Goal: Complete application form: Complete application form

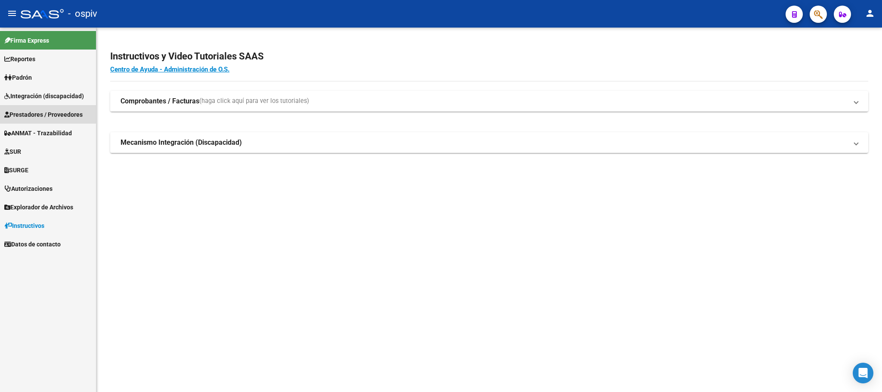
click at [28, 112] on span "Prestadores / Proveedores" at bounding box center [43, 114] width 78 height 9
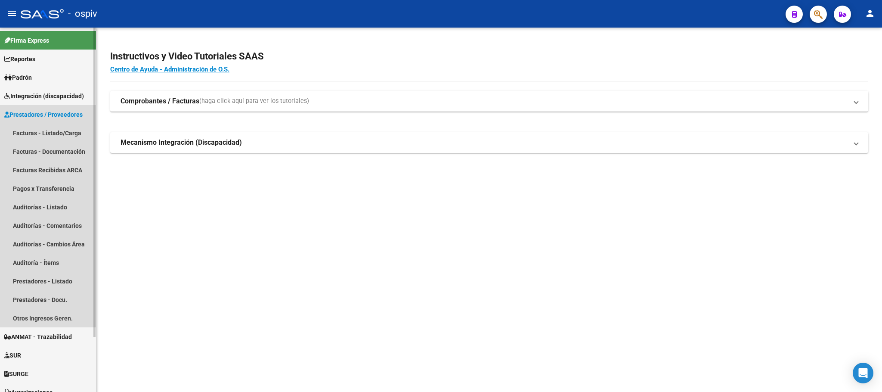
click at [39, 114] on span "Prestadores / Proveedores" at bounding box center [43, 114] width 78 height 9
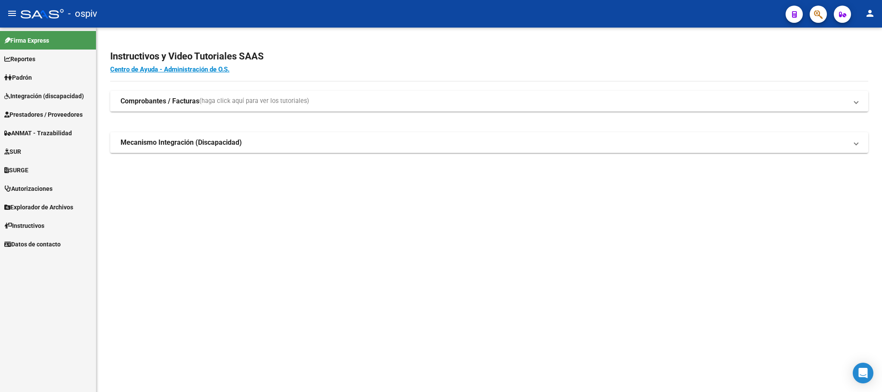
click at [64, 119] on span "Prestadores / Proveedores" at bounding box center [43, 114] width 78 height 9
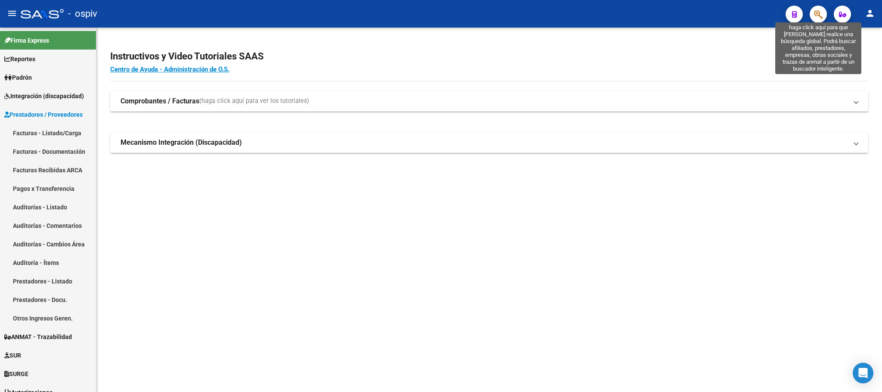
click at [817, 12] on icon "button" at bounding box center [818, 14] width 9 height 10
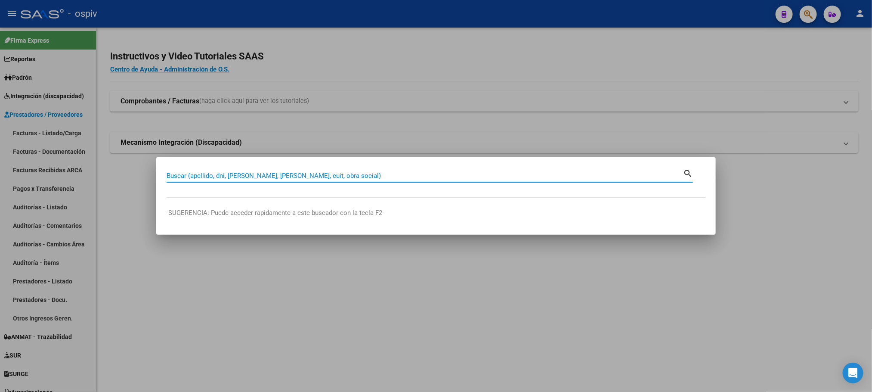
click at [337, 178] on input "Buscar (apellido, dni, [PERSON_NAME], [PERSON_NAME], cuit, obra social)" at bounding box center [425, 176] width 517 height 8
click at [378, 175] on input "Buscar (apellido, dni, [PERSON_NAME], [PERSON_NAME], cuit, obra social)" at bounding box center [425, 176] width 517 height 8
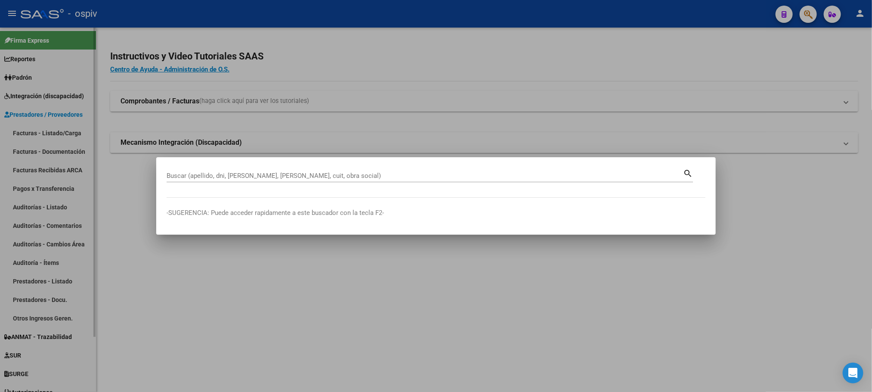
click at [87, 146] on div at bounding box center [436, 196] width 872 height 392
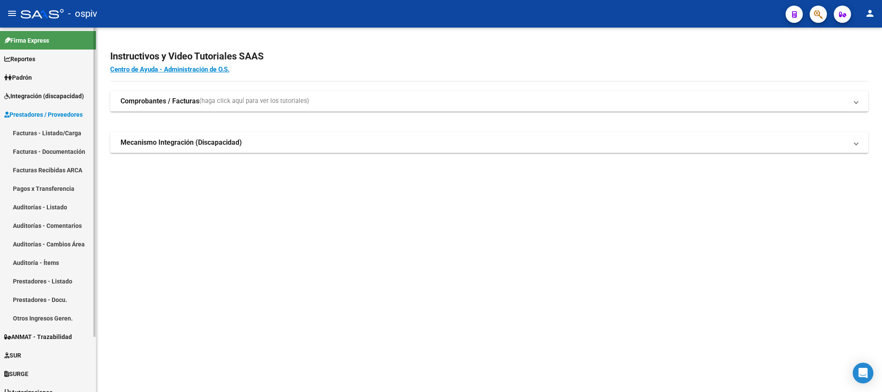
click at [65, 133] on link "Facturas - Listado/Carga" at bounding box center [48, 133] width 96 height 19
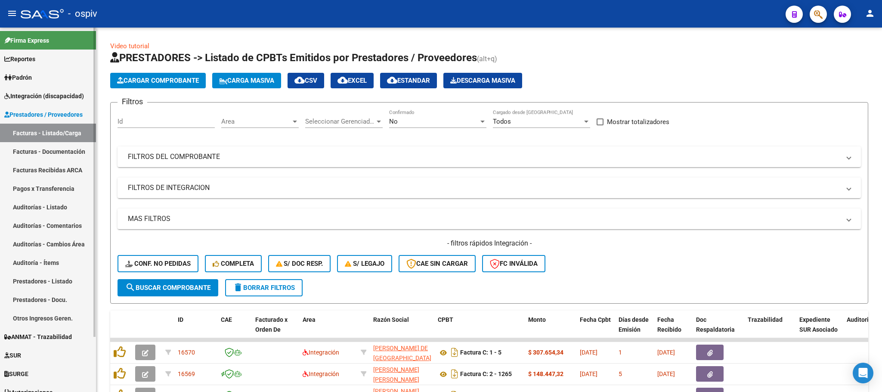
click at [36, 282] on link "Prestadores - Listado" at bounding box center [48, 281] width 96 height 19
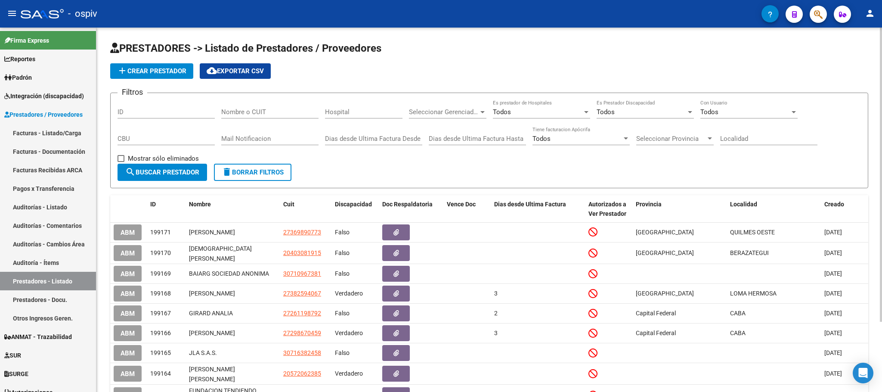
click at [171, 71] on span "add Crear Prestador" at bounding box center [151, 71] width 69 height 8
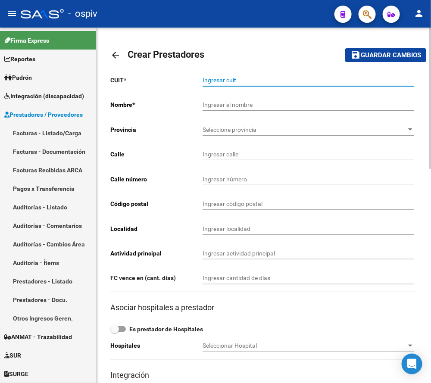
click at [247, 81] on input "Ingresar cuit" at bounding box center [307, 80] width 211 height 7
type input "27-17137412-5"
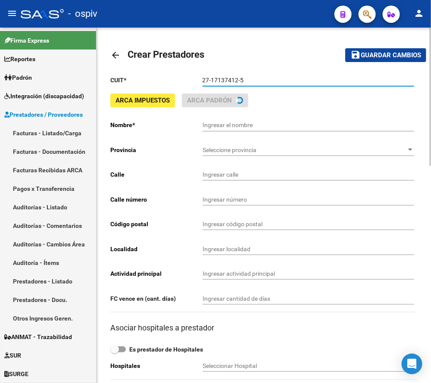
type input "[PERSON_NAME]"
type input "[GEOGRAPHIC_DATA] 1182 Dpto:1"
type input "1182"
type input "1832"
type input "[PERSON_NAME]"
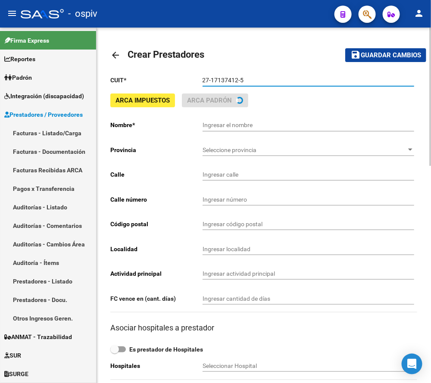
type input "863200"
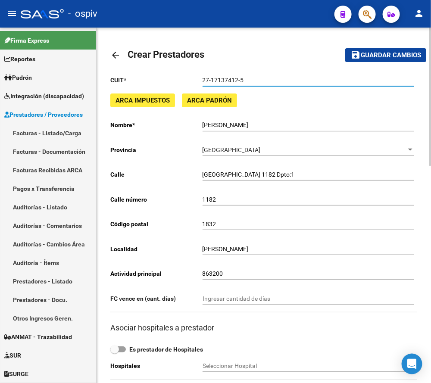
type input "27-17137412-5"
click at [384, 56] on span "Guardar cambios" at bounding box center [390, 56] width 60 height 8
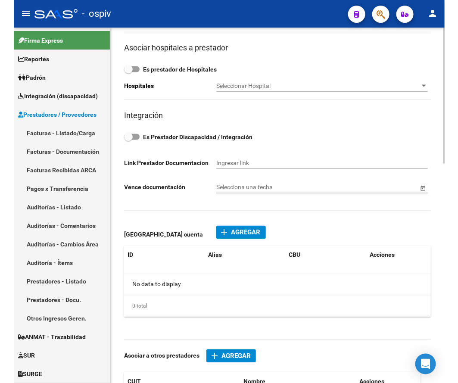
scroll to position [323, 0]
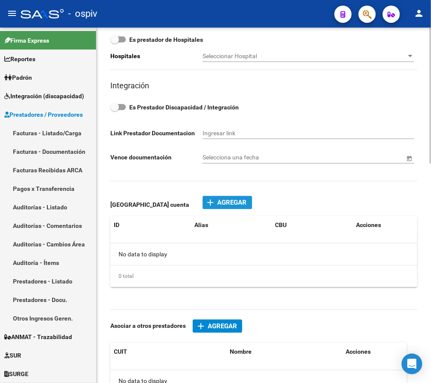
click at [211, 207] on mat-icon "add" at bounding box center [210, 203] width 10 height 10
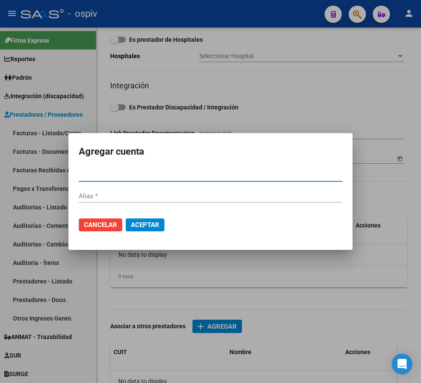
click at [140, 175] on input "CBU *" at bounding box center [211, 175] width 264 height 8
type input "0070228930004007347497"
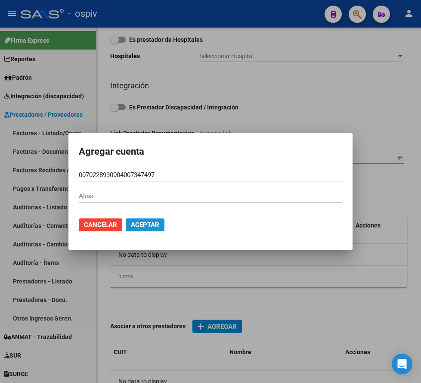
click at [148, 223] on span "Aceptar" at bounding box center [145, 225] width 28 height 8
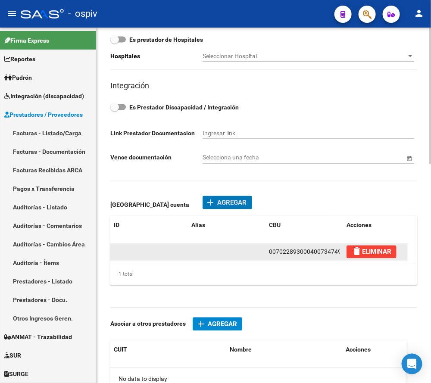
click at [338, 252] on span "0070228930004007347497" at bounding box center [307, 251] width 76 height 7
click at [332, 252] on span "0070228930004007347497" at bounding box center [307, 251] width 76 height 7
click at [248, 251] on datatable-body-cell at bounding box center [227, 252] width 78 height 16
click at [278, 254] on span "0070228930004007347497" at bounding box center [307, 251] width 76 height 7
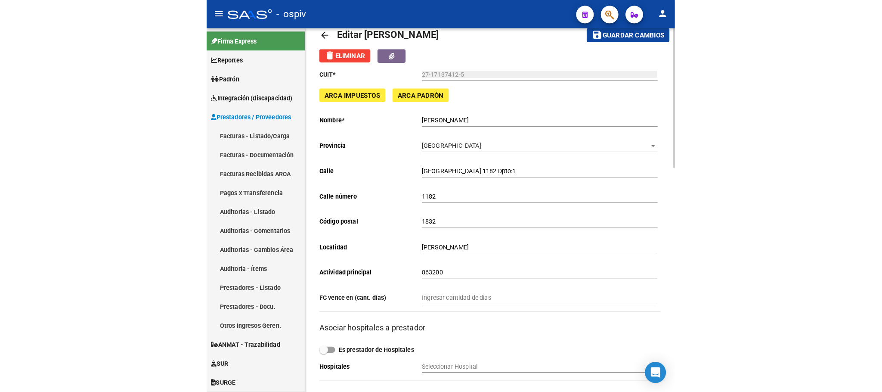
scroll to position [0, 0]
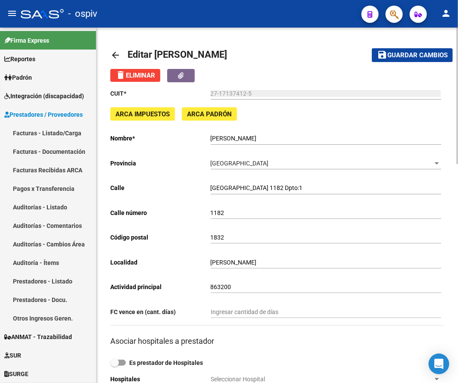
click at [433, 53] on span "Guardar cambios" at bounding box center [417, 56] width 60 height 8
drag, startPoint x: 291, startPoint y: 137, endPoint x: 217, endPoint y: 140, distance: 74.1
click at [199, 142] on app-form-text-field "Nombre * [PERSON_NAME] el nombre" at bounding box center [275, 138] width 330 height 7
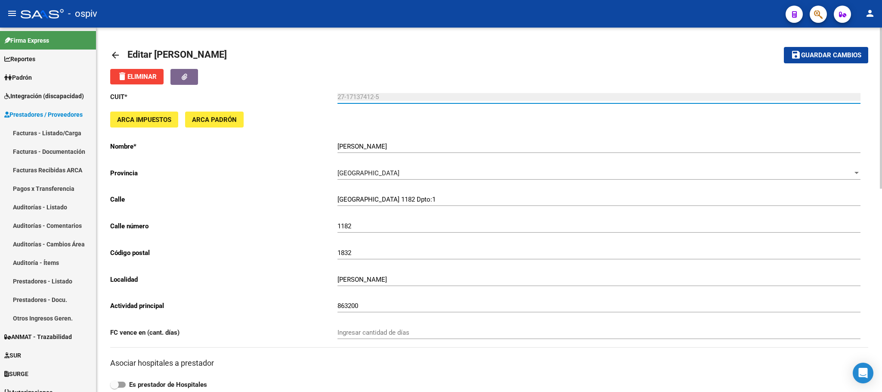
drag, startPoint x: 384, startPoint y: 98, endPoint x: 335, endPoint y: 99, distance: 48.7
click at [335, 99] on app-form-text-field "CUIT * 27-17137412-5 Ingresar cuit" at bounding box center [485, 97] width 751 height 8
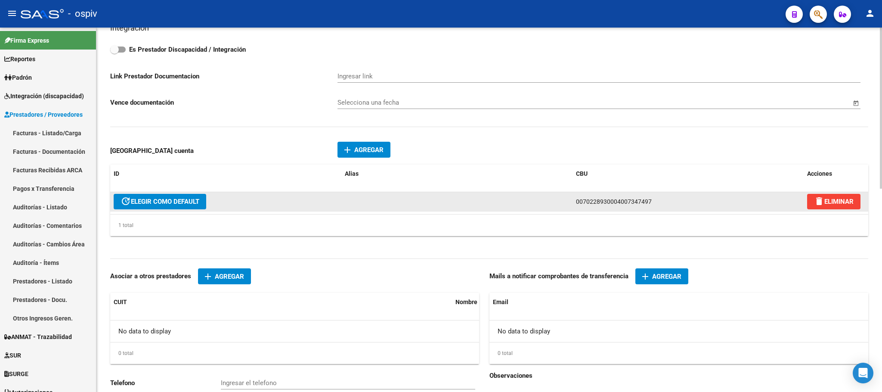
scroll to position [431, 0]
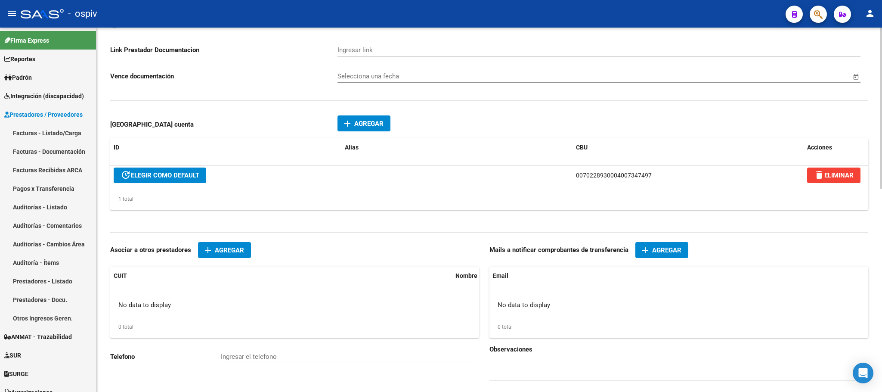
click at [666, 251] on span "Agregar" at bounding box center [666, 250] width 29 height 8
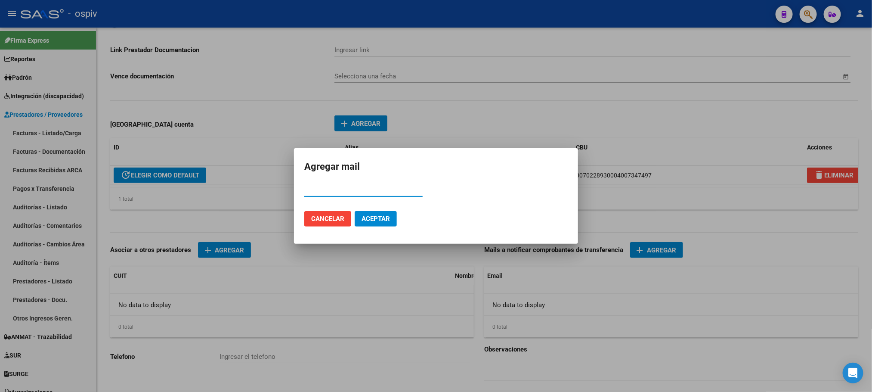
click at [350, 187] on input "Email" at bounding box center [363, 190] width 118 height 8
paste input "[EMAIL_ADDRESS][DOMAIN_NAME]"
type input "[EMAIL_ADDRESS][DOMAIN_NAME]"
click at [382, 223] on span "Aceptar" at bounding box center [376, 219] width 28 height 8
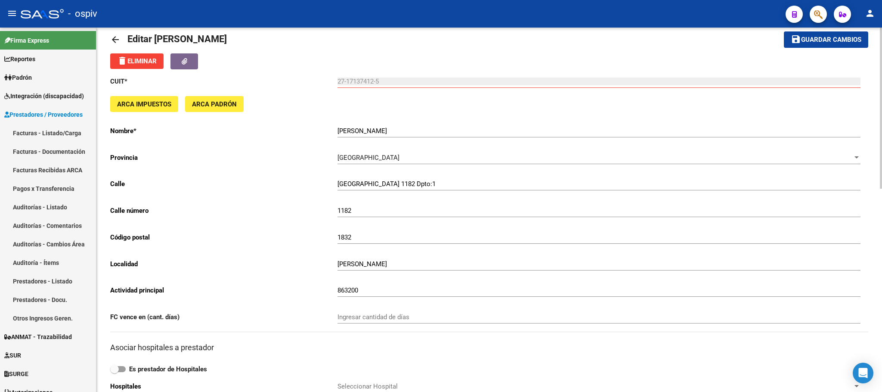
scroll to position [0, 0]
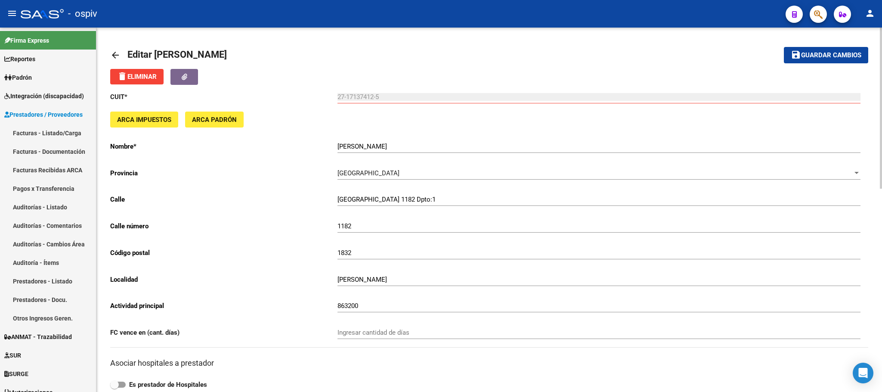
click at [804, 53] on span "Guardar cambios" at bounding box center [831, 56] width 60 height 8
click at [48, 119] on span "Prestadores / Proveedores" at bounding box center [43, 114] width 78 height 9
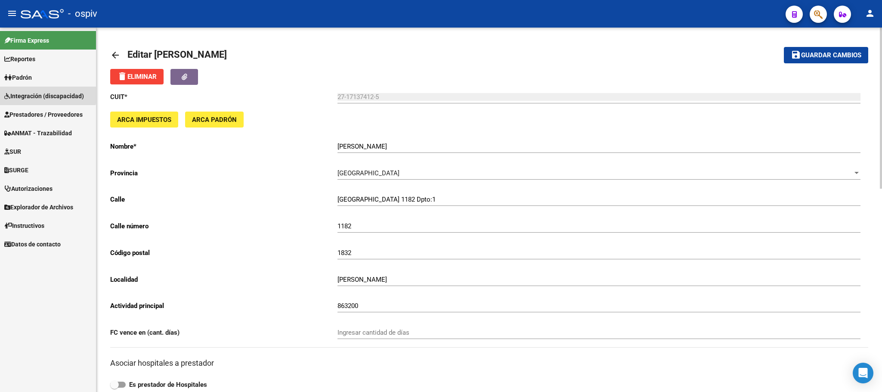
click at [40, 92] on span "Integración (discapacidad)" at bounding box center [44, 95] width 80 height 9
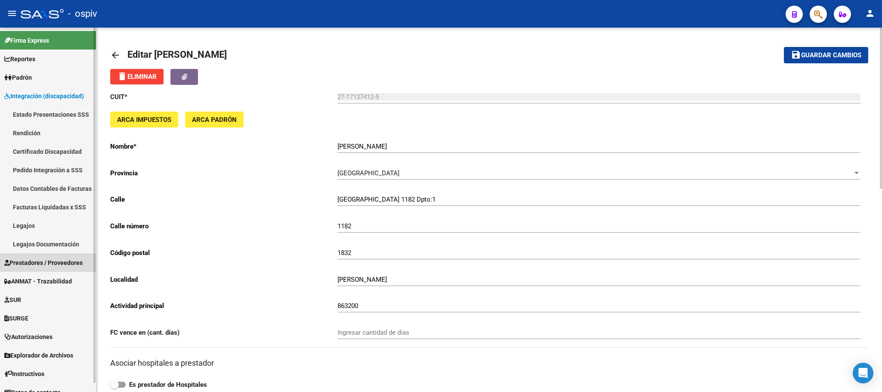
click at [51, 262] on span "Prestadores / Proveedores" at bounding box center [43, 262] width 78 height 9
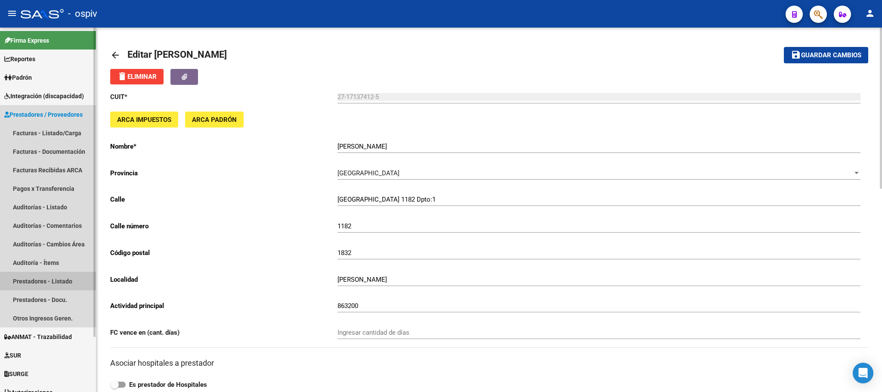
click at [26, 279] on link "Prestadores - Listado" at bounding box center [48, 281] width 96 height 19
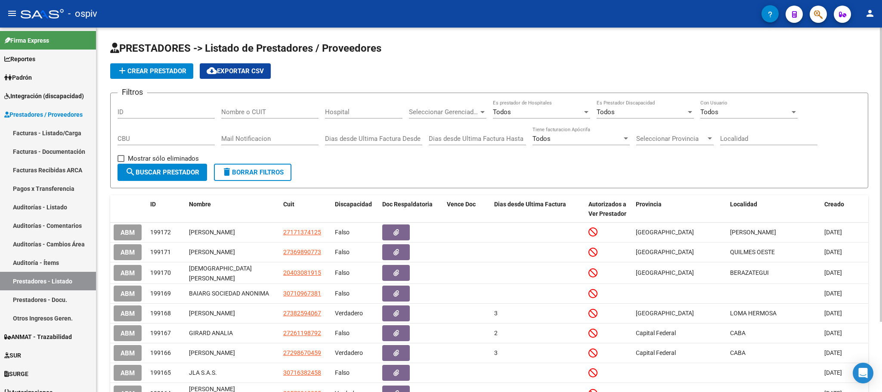
click at [154, 70] on span "add Crear Prestador" at bounding box center [151, 71] width 69 height 8
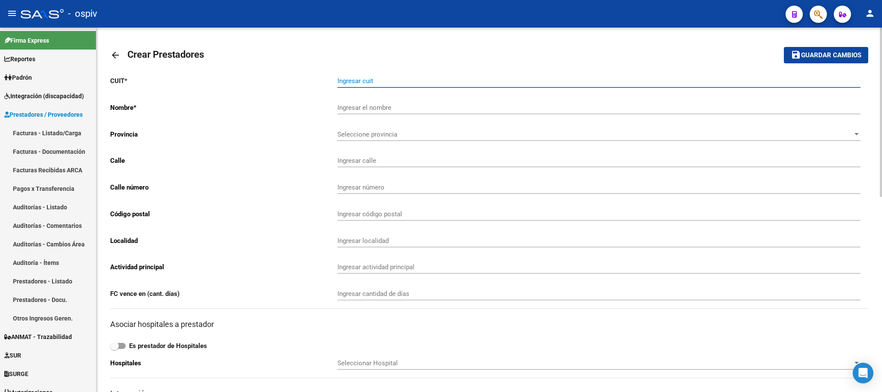
click at [392, 84] on input "Ingresar cuit" at bounding box center [599, 81] width 523 height 8
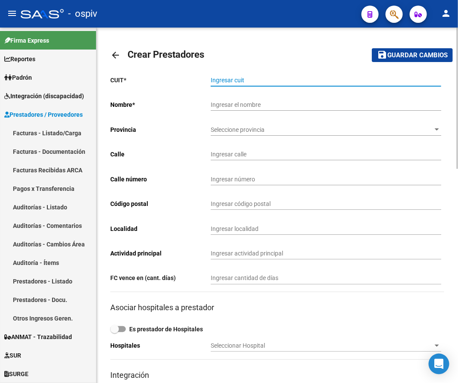
click at [225, 80] on input "Ingresar cuit" at bounding box center [326, 80] width 230 height 7
type input "27-41895265-8"
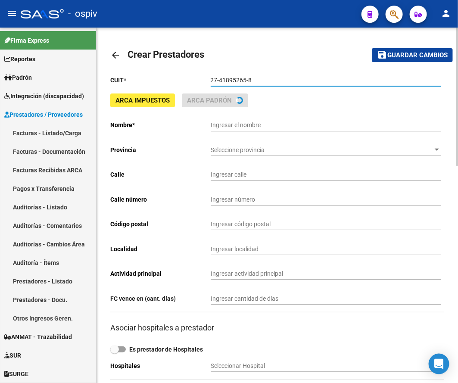
type input "[PERSON_NAME]"
type input "BOULOGNE SUR MER 412"
type input "412"
type input "1854"
type input "LONGCHAMPS"
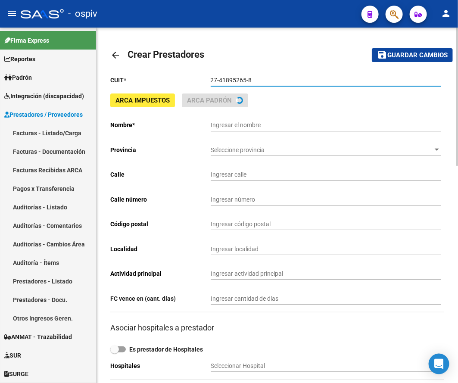
type input "880000"
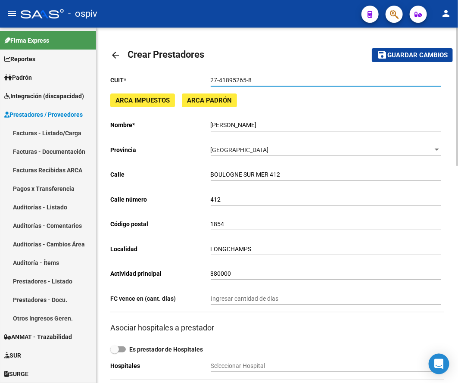
type input "27-41895265-8"
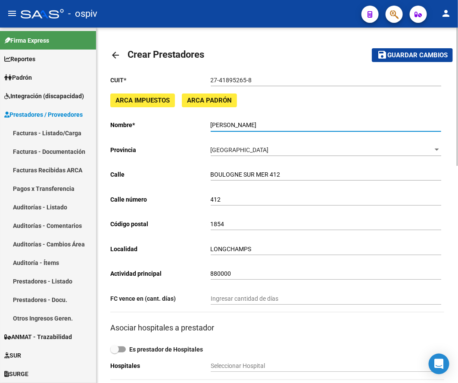
drag, startPoint x: 300, startPoint y: 125, endPoint x: 204, endPoint y: 127, distance: 95.6
click at [204, 127] on app-form-text-field "Nombre * [PERSON_NAME] Ingresar el nombre" at bounding box center [275, 124] width 330 height 7
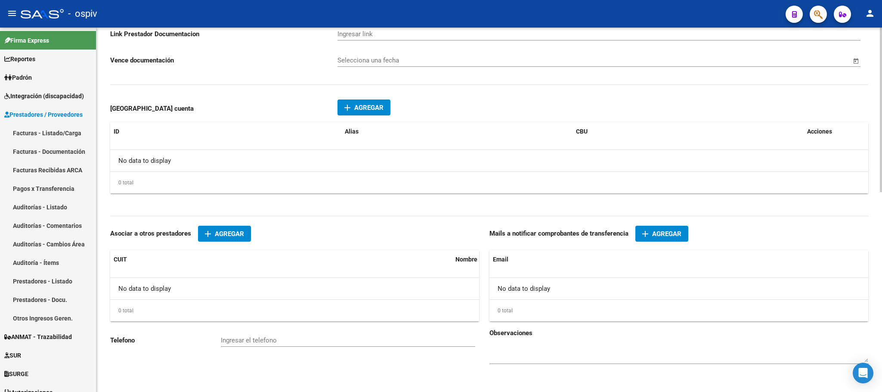
scroll to position [323, 0]
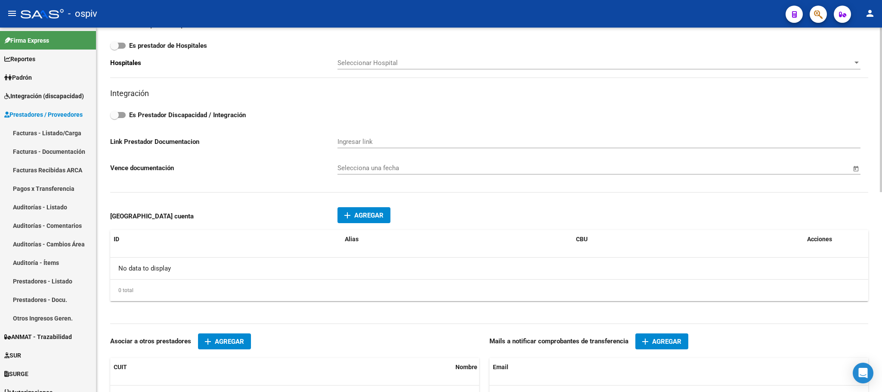
click at [118, 114] on span at bounding box center [114, 115] width 9 height 9
click at [115, 118] on input "Es Prestador Discapacidad / Integración" at bounding box center [114, 118] width 0 height 0
checkbox input "true"
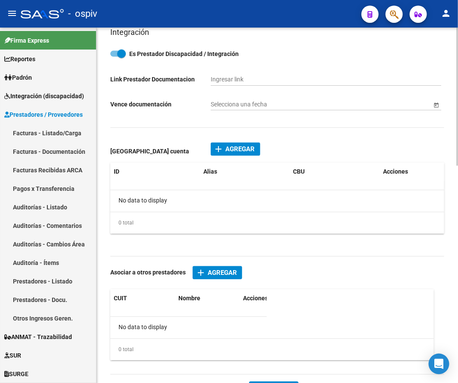
scroll to position [410, 0]
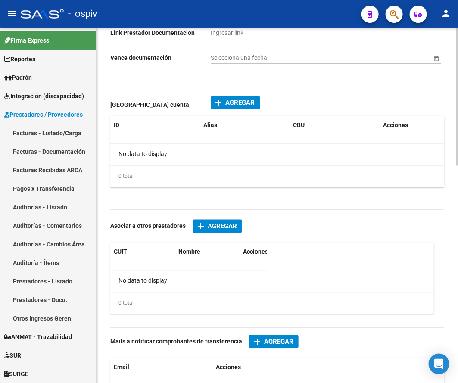
click at [194, 152] on div "No data to display" at bounding box center [277, 155] width 334 height 22
click at [230, 107] on button "add Agregar" at bounding box center [236, 102] width 50 height 13
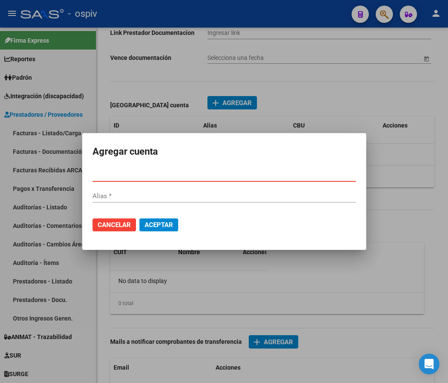
click at [148, 176] on input "CBU *" at bounding box center [225, 175] width 264 height 8
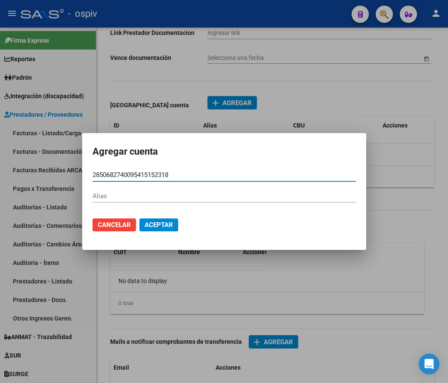
type input "2850682740095415152318"
click at [170, 221] on span "Aceptar" at bounding box center [159, 225] width 28 height 8
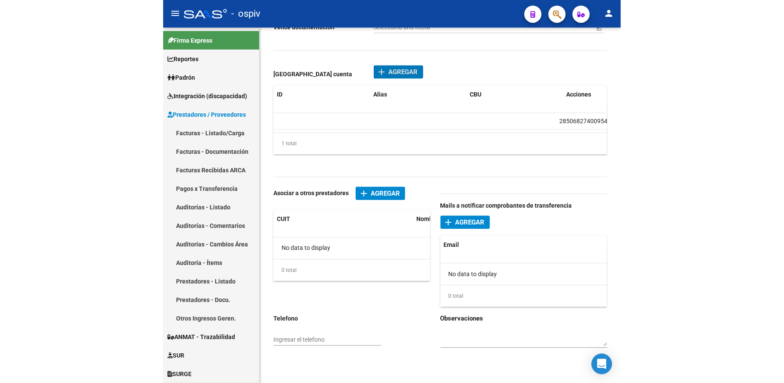
scroll to position [452, 0]
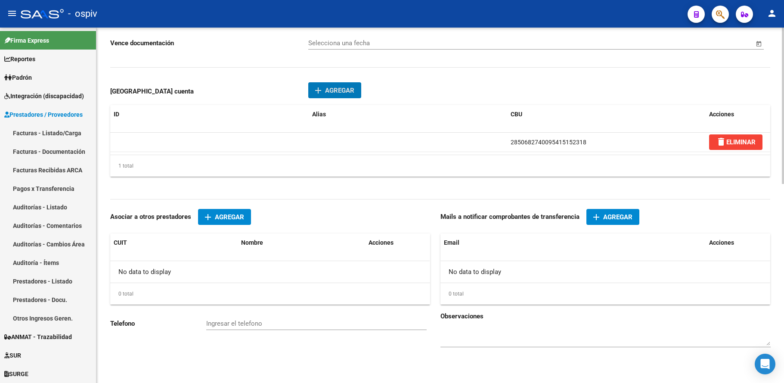
click at [614, 213] on span "Agregar" at bounding box center [617, 217] width 29 height 8
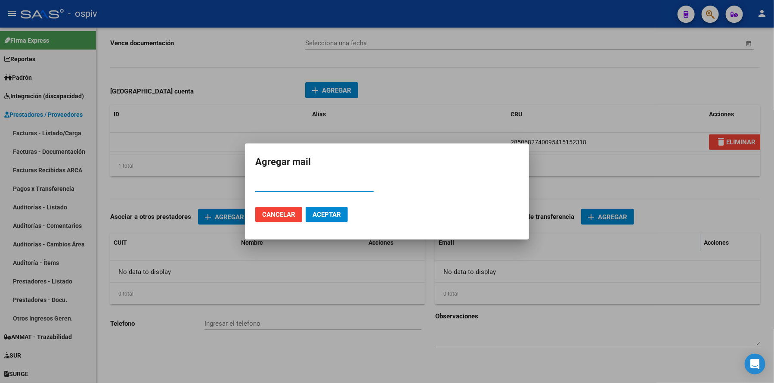
click at [283, 184] on input "Email" at bounding box center [314, 185] width 118 height 8
paste input "[EMAIL_ADDRESS][DOMAIN_NAME]"
type input "[EMAIL_ADDRESS][DOMAIN_NAME]"
click at [325, 217] on span "Aceptar" at bounding box center [327, 215] width 28 height 8
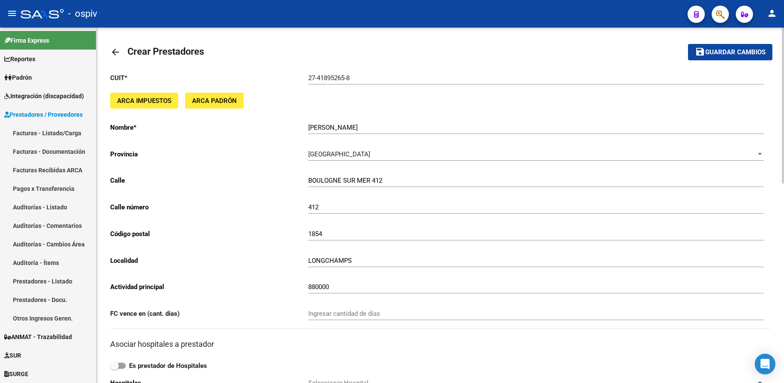
scroll to position [0, 0]
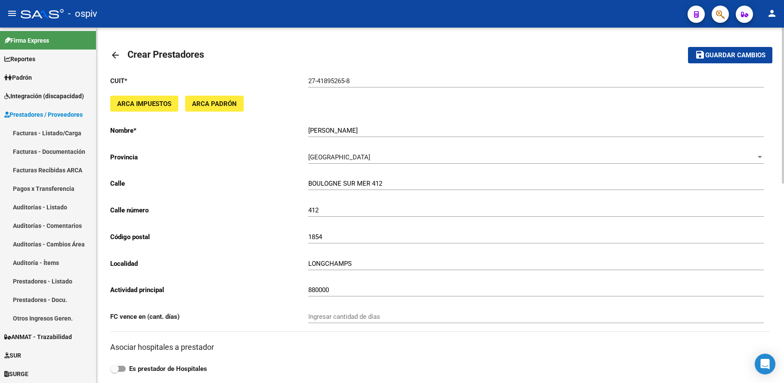
click at [735, 59] on span "Guardar cambios" at bounding box center [735, 56] width 60 height 8
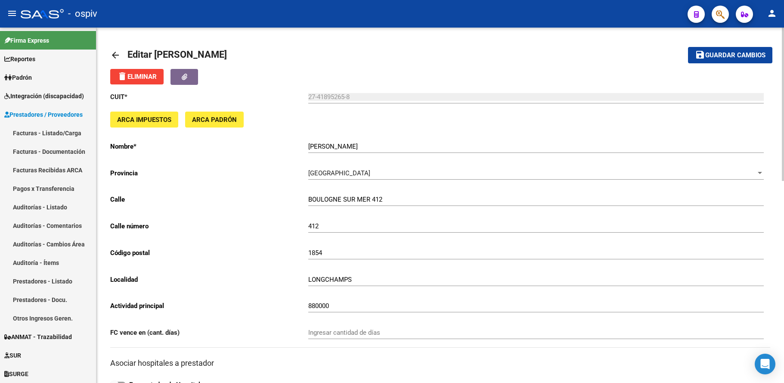
drag, startPoint x: 736, startPoint y: 57, endPoint x: 705, endPoint y: 78, distance: 38.2
click at [734, 57] on span "Guardar cambios" at bounding box center [735, 56] width 60 height 8
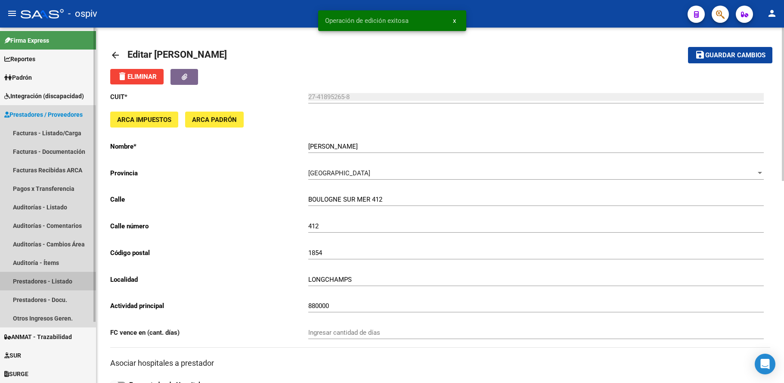
click at [37, 278] on link "Prestadores - Listado" at bounding box center [48, 281] width 96 height 19
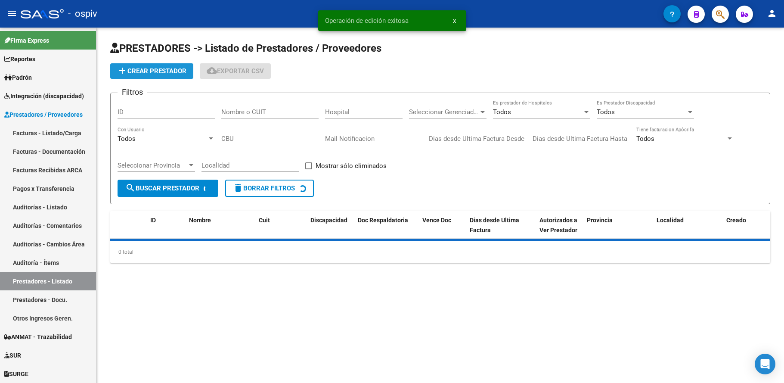
click at [174, 72] on span "add Crear Prestador" at bounding box center [151, 71] width 69 height 8
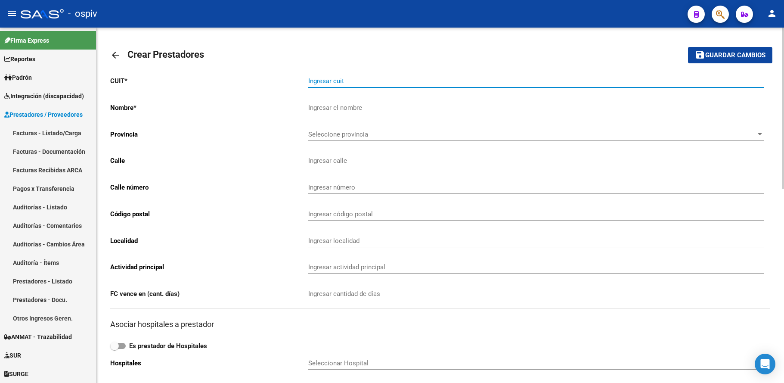
click at [376, 78] on input "Ingresar cuit" at bounding box center [536, 81] width 456 height 8
paste input "27-30424977-9"
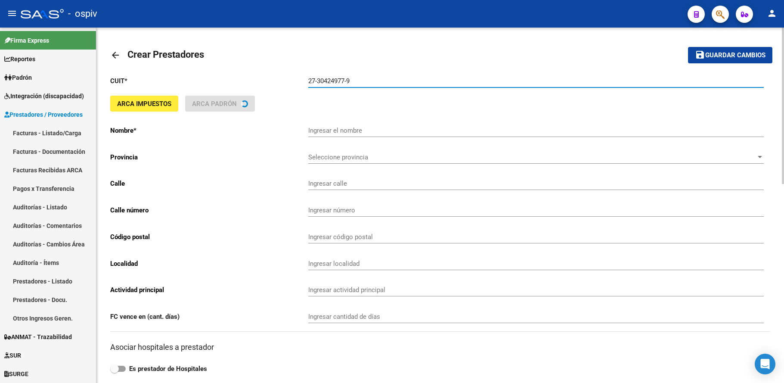
type input "27-30424977-9"
click at [688, 47] on button "save Guardar cambios" at bounding box center [730, 55] width 84 height 16
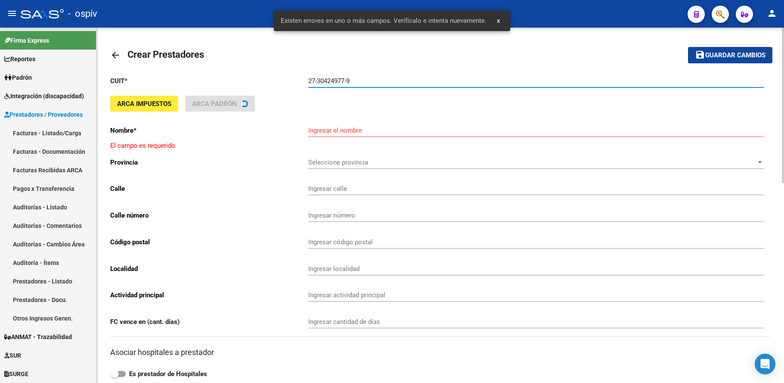
type input "[PERSON_NAME] [PERSON_NAME]"
type input "BOQUERON 1539"
type input "1539"
type input "1832"
type input "[PERSON_NAME]"
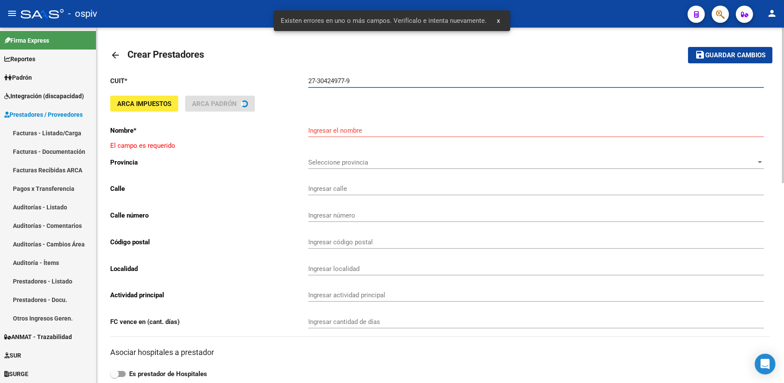
type input "869090"
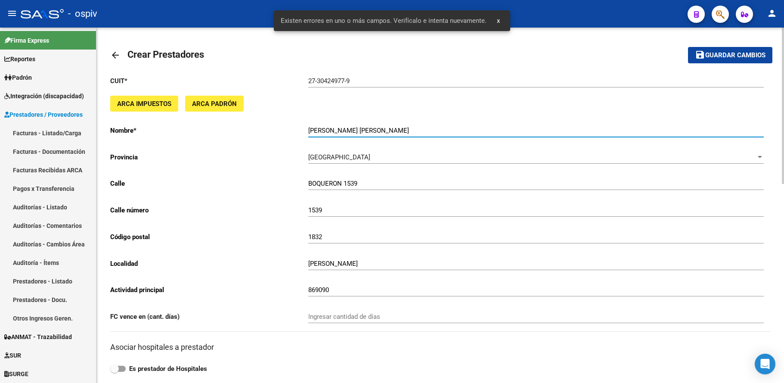
drag, startPoint x: 393, startPoint y: 131, endPoint x: 278, endPoint y: 127, distance: 115.1
click at [278, 127] on app-form-text-field "Nombre * [PERSON_NAME] [PERSON_NAME] Ingresar el nombre" at bounding box center [437, 131] width 654 height 8
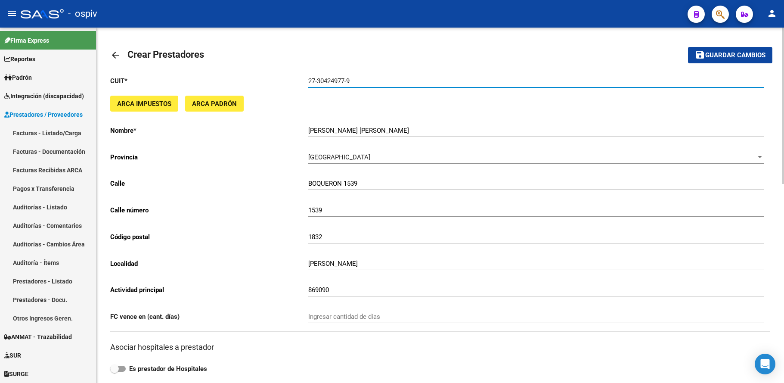
drag, startPoint x: 357, startPoint y: 78, endPoint x: 296, endPoint y: 78, distance: 60.3
click at [296, 78] on app-form-text-field "CUIT * 27-30424977-9 Ingresar cuit" at bounding box center [437, 81] width 654 height 8
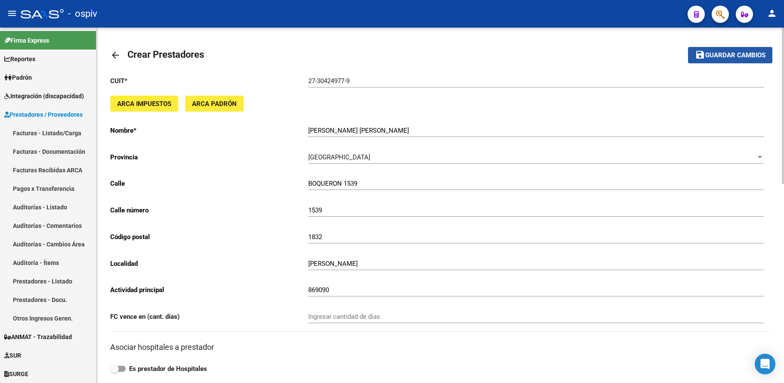
click at [733, 57] on span "Guardar cambios" at bounding box center [735, 56] width 60 height 8
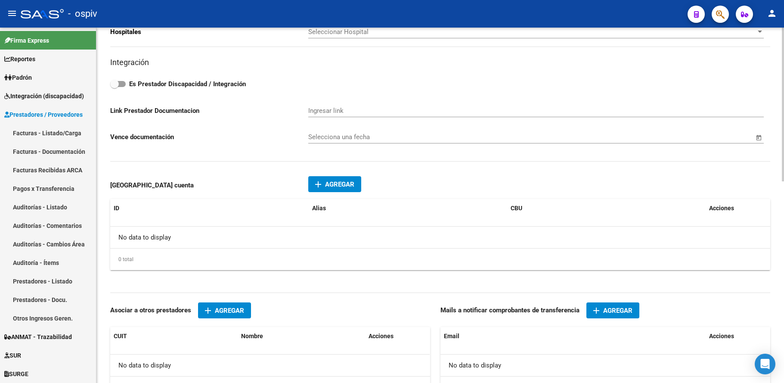
scroll to position [467, 0]
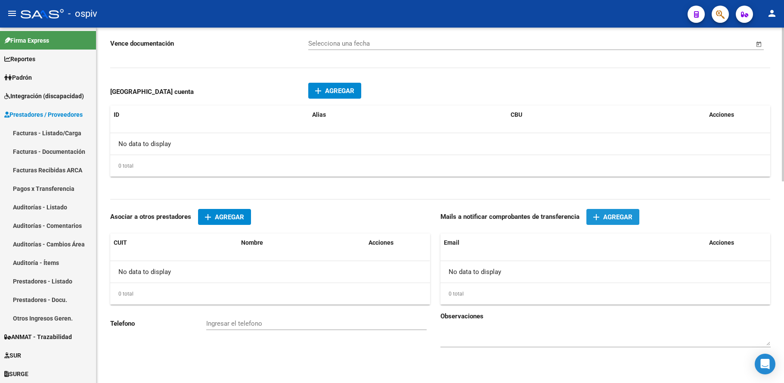
click at [618, 217] on span "Agregar" at bounding box center [617, 217] width 29 height 8
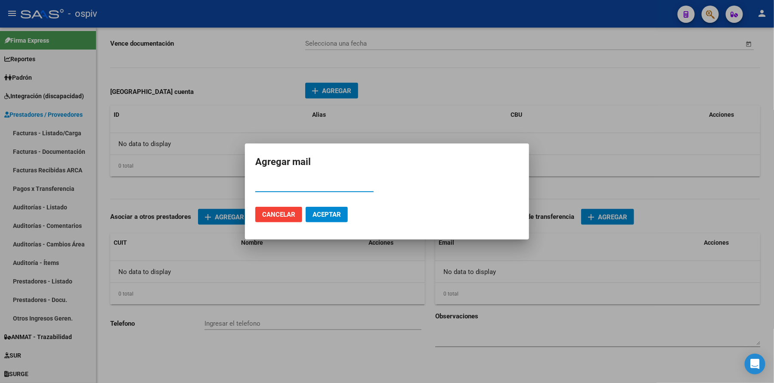
click at [279, 187] on input "Email" at bounding box center [314, 185] width 118 height 8
paste input "[EMAIL_ADDRESS][DOMAIN_NAME]"
type input "[EMAIL_ADDRESS][DOMAIN_NAME]"
click at [318, 214] on span "Aceptar" at bounding box center [327, 215] width 28 height 8
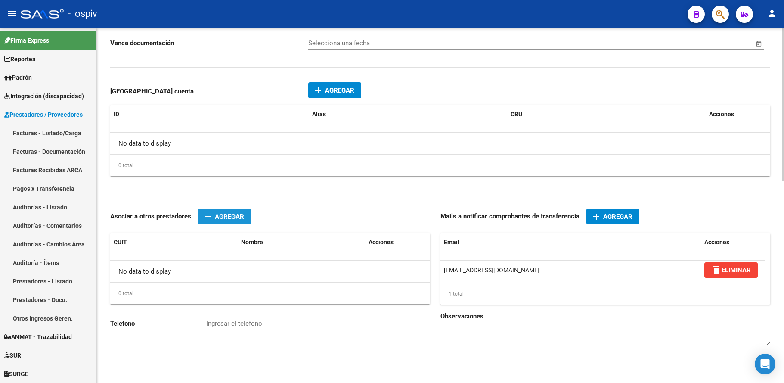
click at [221, 214] on span "Agregar" at bounding box center [229, 217] width 29 height 8
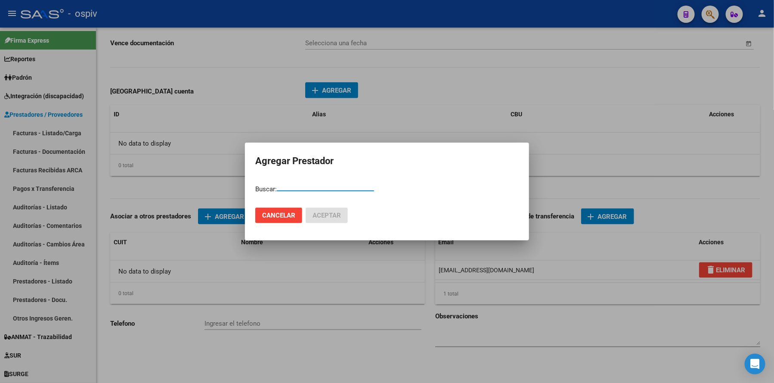
click at [296, 186] on input "Buscar prestador" at bounding box center [320, 184] width 87 height 8
paste input "0070137830004016131443"
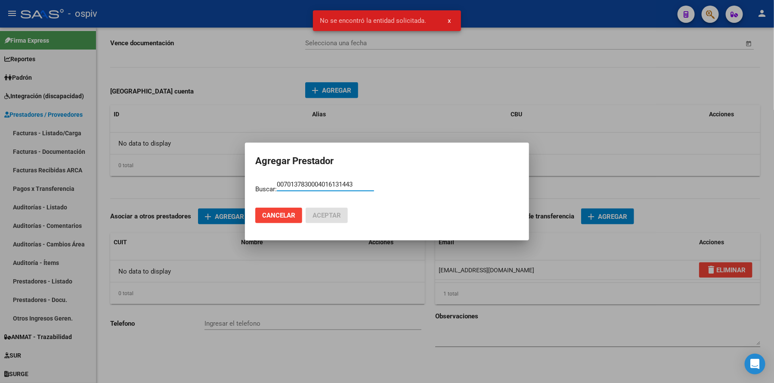
click at [362, 183] on input "0070137830004016131443" at bounding box center [320, 184] width 87 height 8
type input "0"
click at [555, 65] on div at bounding box center [387, 191] width 774 height 383
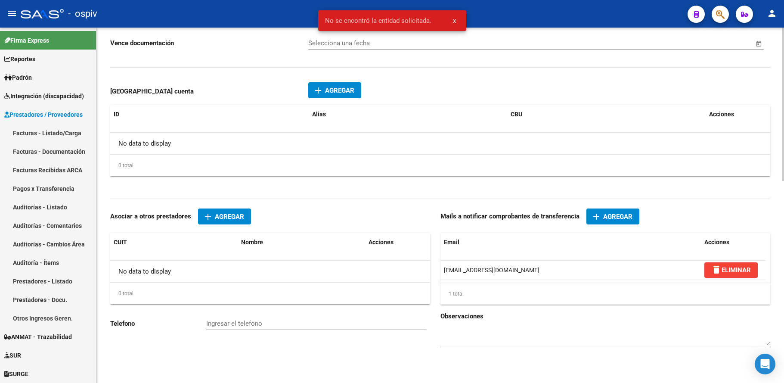
click at [340, 92] on span "Agregar" at bounding box center [339, 91] width 29 height 8
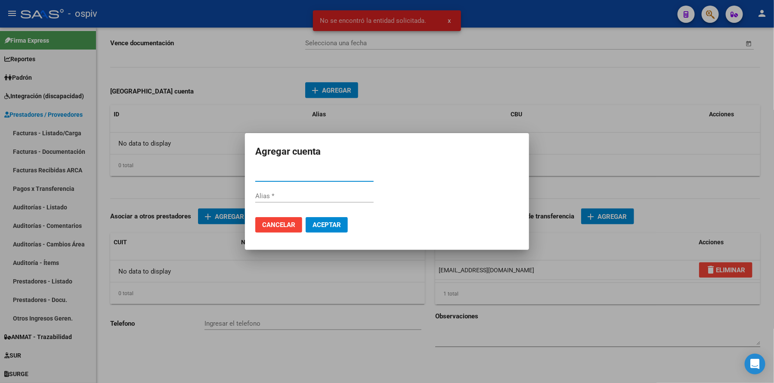
click at [286, 176] on input "CBU *" at bounding box center [314, 175] width 118 height 8
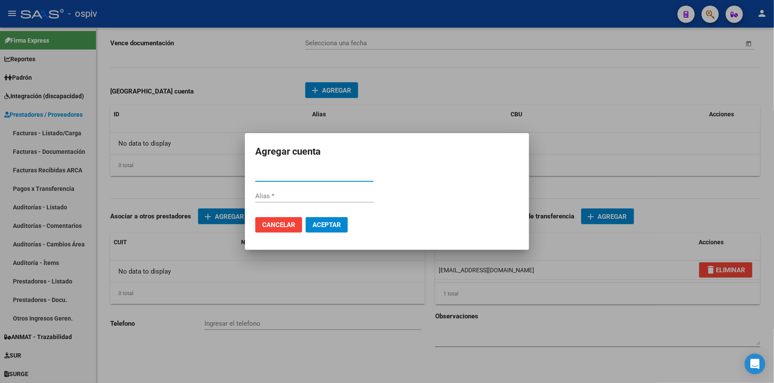
paste input "0070137830004016131443"
type input "0070137830004016131443"
click at [329, 224] on span "Aceptar" at bounding box center [327, 225] width 28 height 8
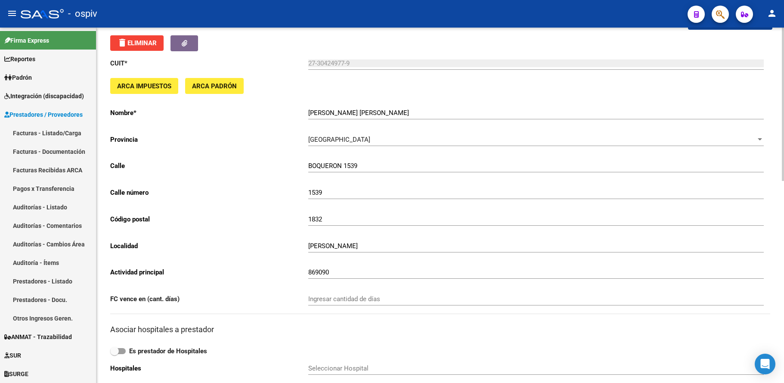
scroll to position [0, 0]
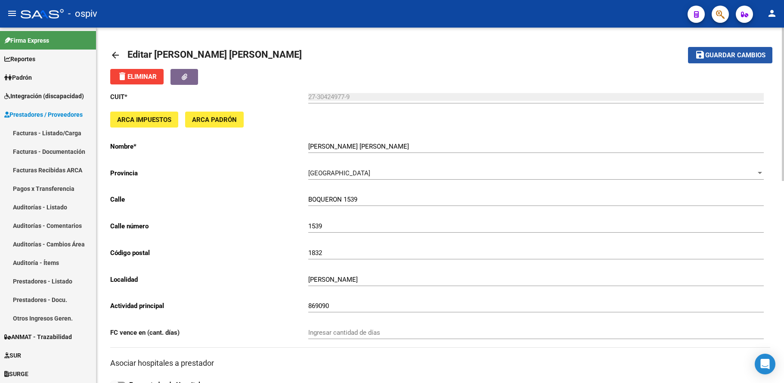
click at [731, 55] on span "Guardar cambios" at bounding box center [735, 56] width 60 height 8
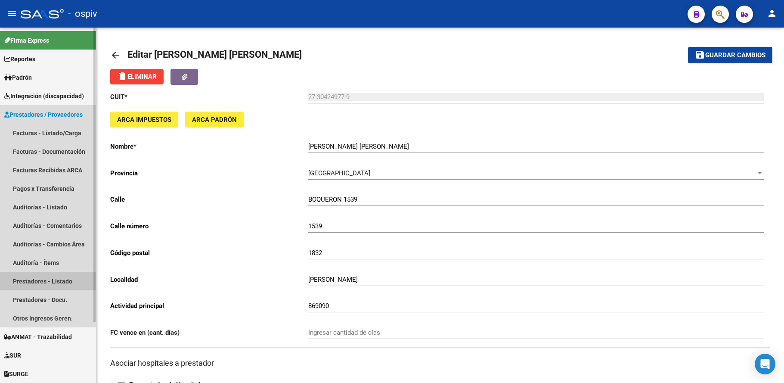
click at [35, 283] on link "Prestadores - Listado" at bounding box center [48, 281] width 96 height 19
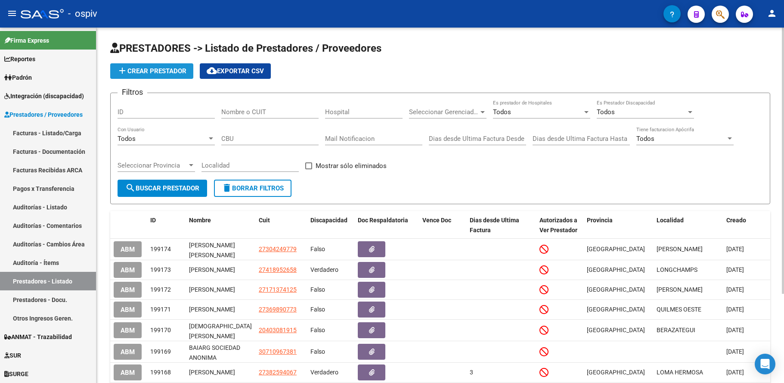
click at [160, 70] on span "add Crear Prestador" at bounding box center [151, 71] width 69 height 8
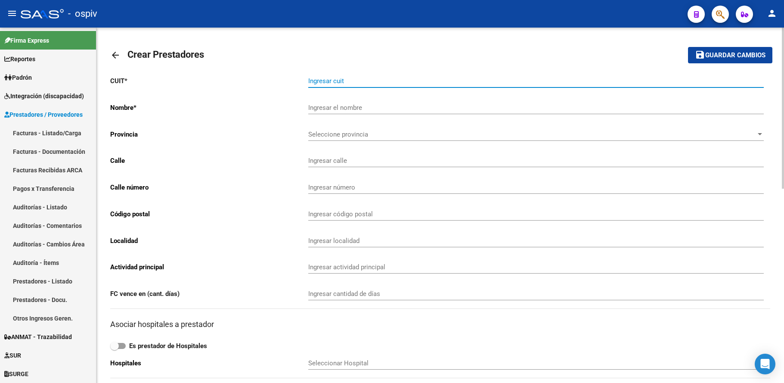
click at [355, 81] on input "Ingresar cuit" at bounding box center [536, 81] width 456 height 8
paste input "27-18308849-7"
type input "27-18308849-7"
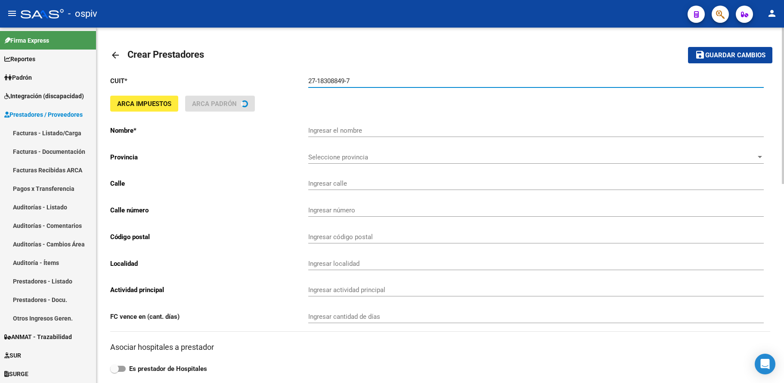
type input "[PERSON_NAME]"
type input "[PERSON_NAME] 785 Piso:PB"
type input "316"
type input "1878"
type input "QUILMES"
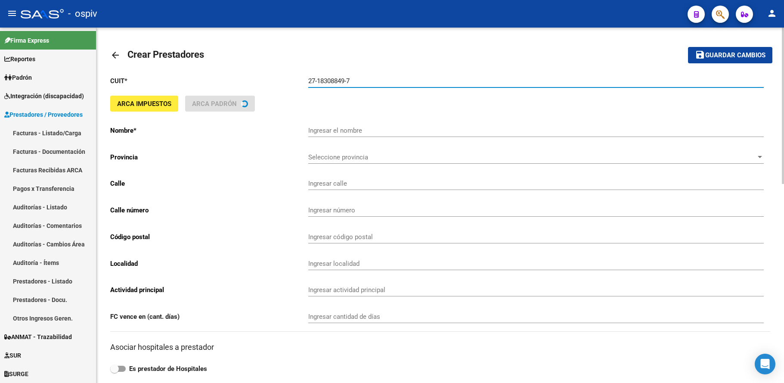
type input "869090"
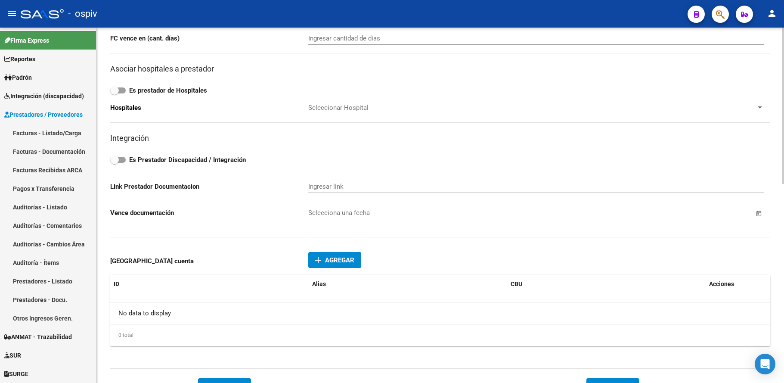
scroll to position [20, 0]
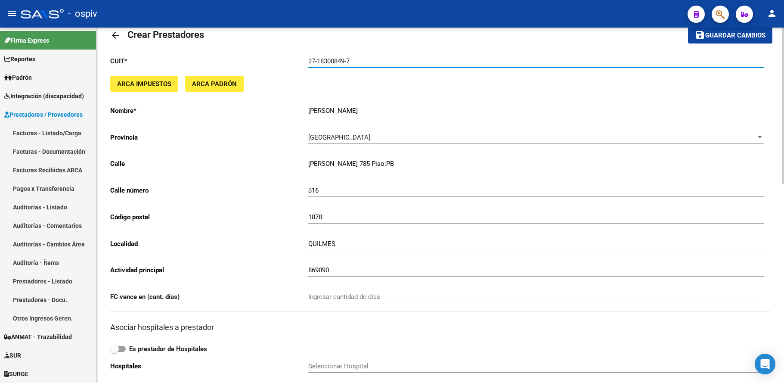
type input "27-18308849-7"
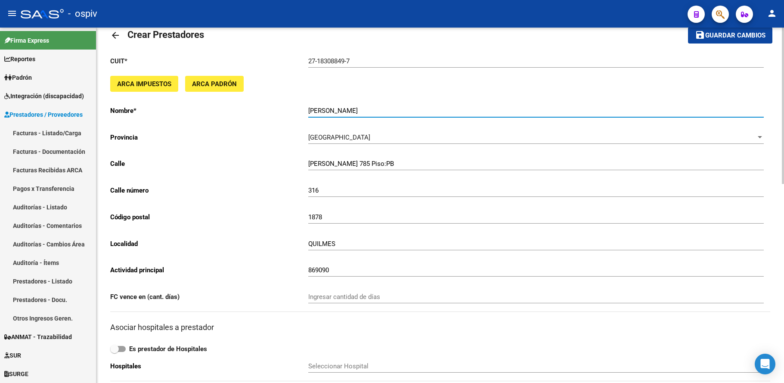
drag, startPoint x: 386, startPoint y: 110, endPoint x: 299, endPoint y: 110, distance: 87.4
click at [299, 110] on app-form-text-field "Nombre * [PERSON_NAME] el nombre" at bounding box center [437, 111] width 654 height 8
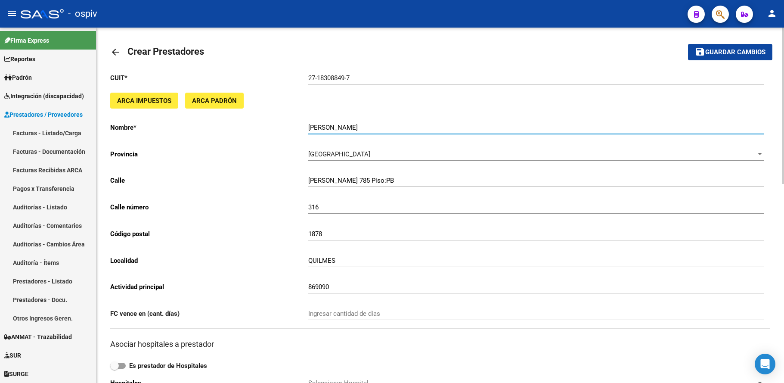
scroll to position [0, 0]
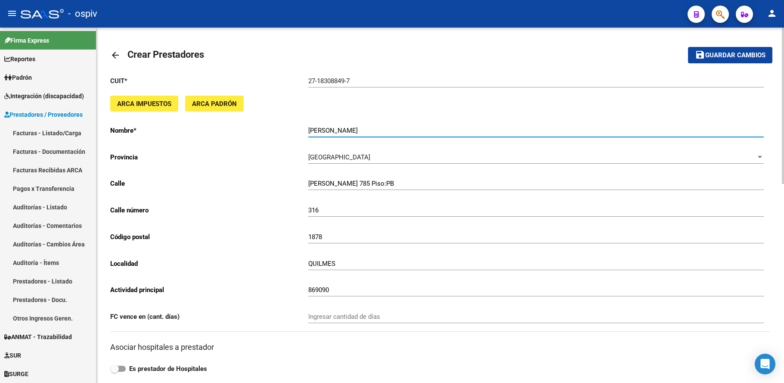
click at [718, 53] on span "Guardar cambios" at bounding box center [735, 56] width 60 height 8
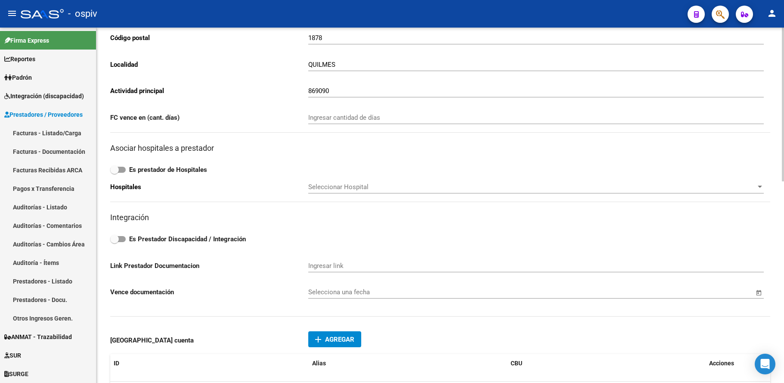
scroll to position [431, 0]
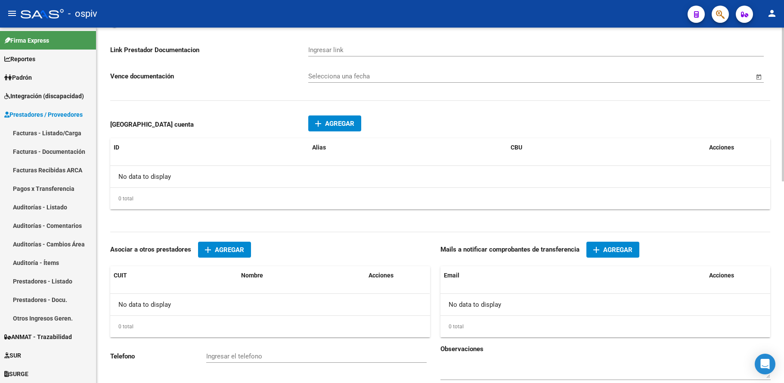
click at [621, 252] on span "Agregar" at bounding box center [617, 250] width 29 height 8
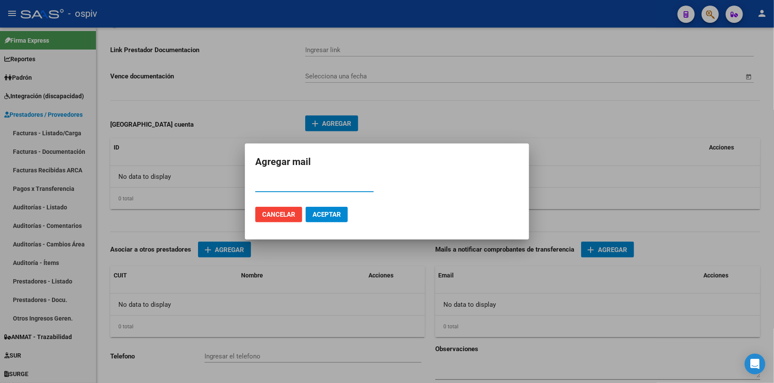
click at [282, 187] on input "Email" at bounding box center [314, 185] width 118 height 8
paste input "[EMAIL_ADDRESS][DOMAIN_NAME]"
type input "[EMAIL_ADDRESS][DOMAIN_NAME]"
click at [314, 211] on span "Aceptar" at bounding box center [327, 215] width 28 height 8
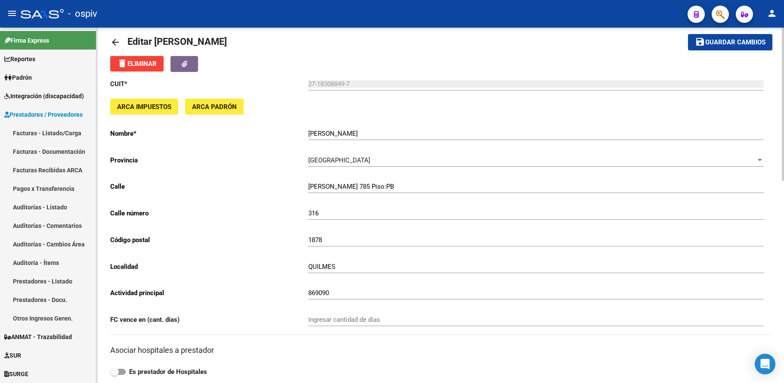
scroll to position [0, 0]
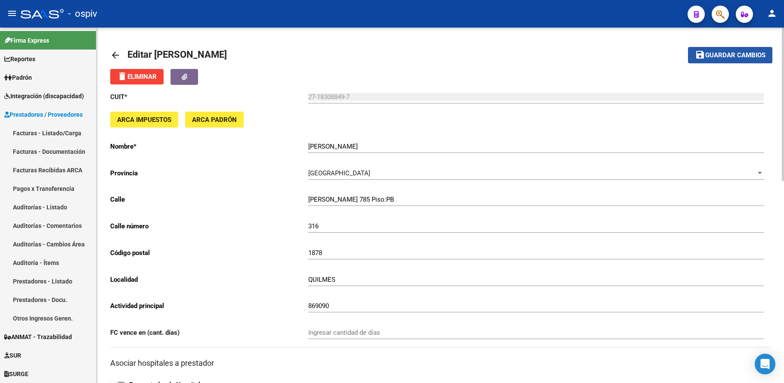
drag, startPoint x: 723, startPoint y: 56, endPoint x: 588, endPoint y: 169, distance: 176.4
click at [724, 57] on span "Guardar cambios" at bounding box center [735, 56] width 60 height 8
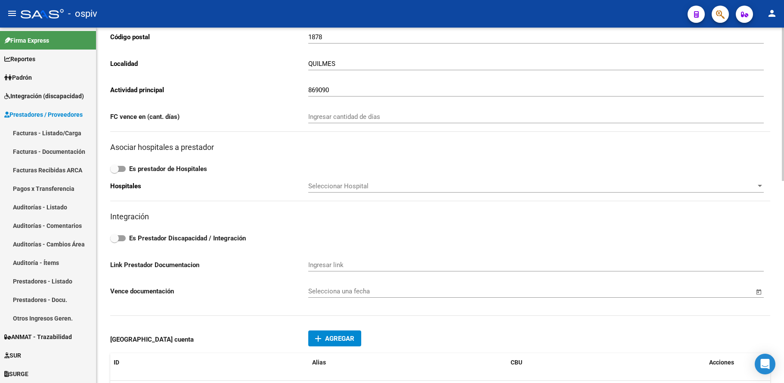
scroll to position [215, 0]
drag, startPoint x: 120, startPoint y: 240, endPoint x: 277, endPoint y: 260, distance: 158.0
click at [128, 240] on label "Es Prestador Discapacidad / Integración" at bounding box center [440, 239] width 660 height 10
click at [115, 242] on input "Es Prestador Discapacidad / Integración" at bounding box center [114, 242] width 0 height 0
checkbox input "true"
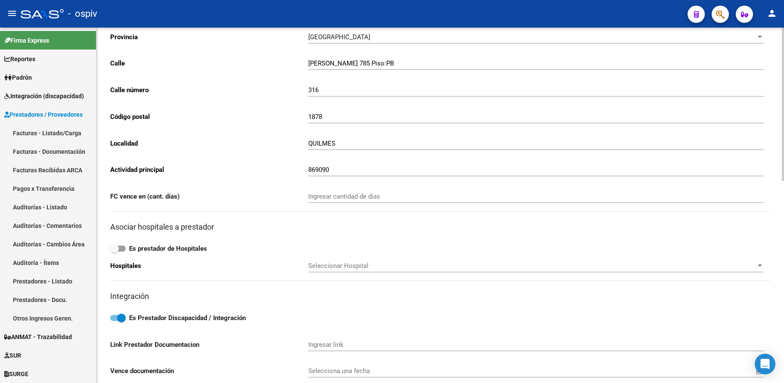
scroll to position [0, 0]
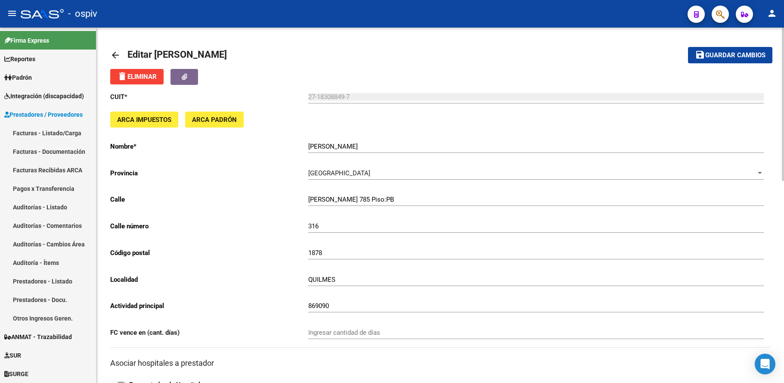
drag, startPoint x: 722, startPoint y: 55, endPoint x: 707, endPoint y: 78, distance: 27.7
click at [721, 56] on span "Guardar cambios" at bounding box center [735, 56] width 60 height 8
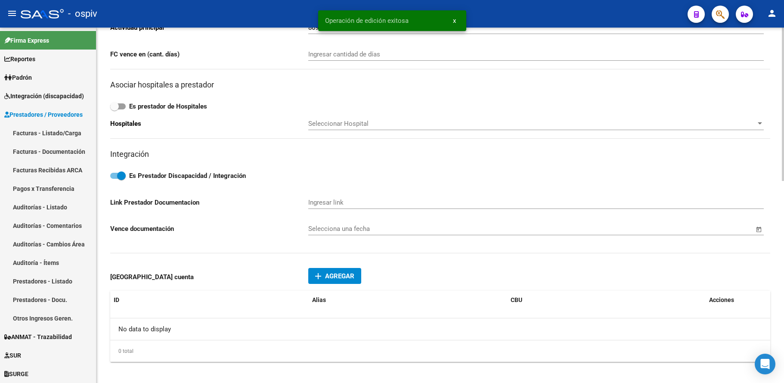
scroll to position [323, 0]
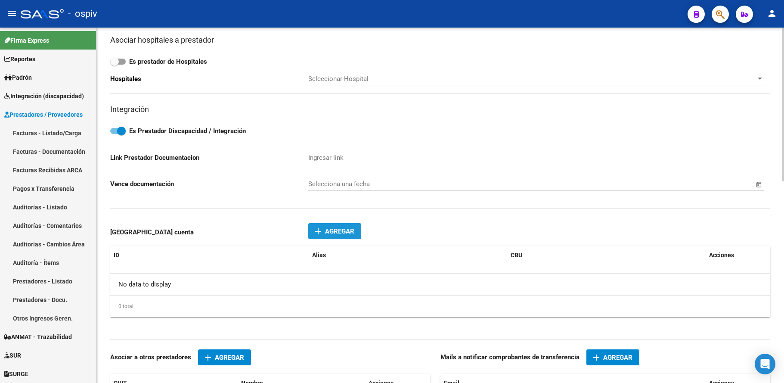
click at [332, 238] on button "add Agregar" at bounding box center [334, 231] width 53 height 16
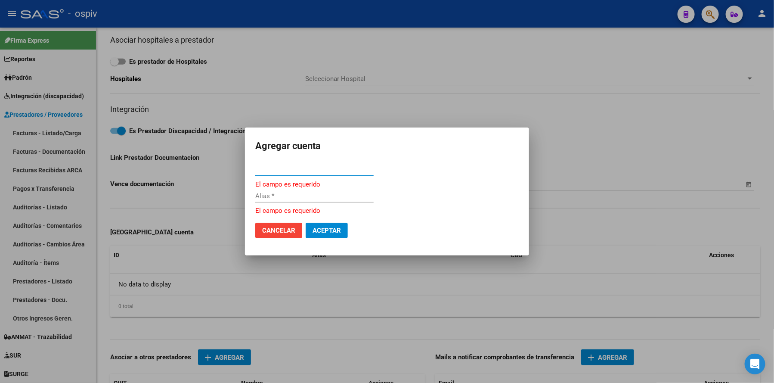
click at [334, 172] on input "CBU *" at bounding box center [314, 169] width 118 height 8
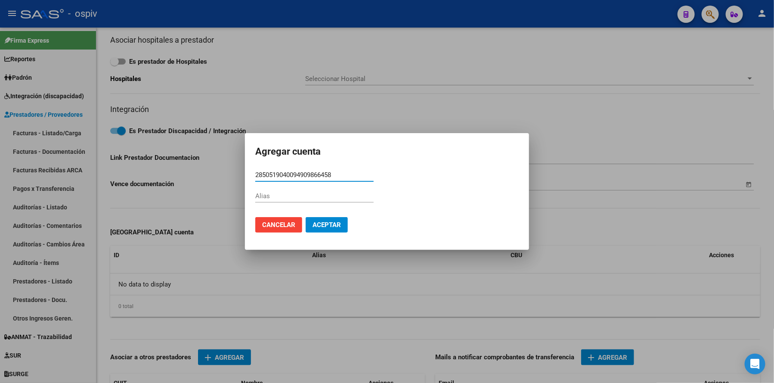
type input "2850519040094909866458"
click at [333, 227] on span "Aceptar" at bounding box center [327, 225] width 28 height 8
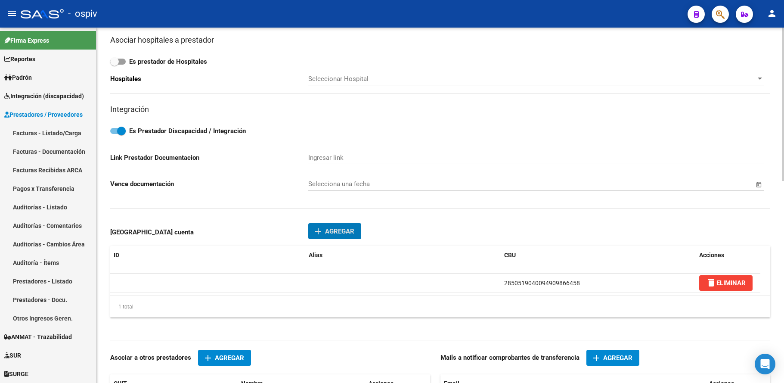
scroll to position [0, 0]
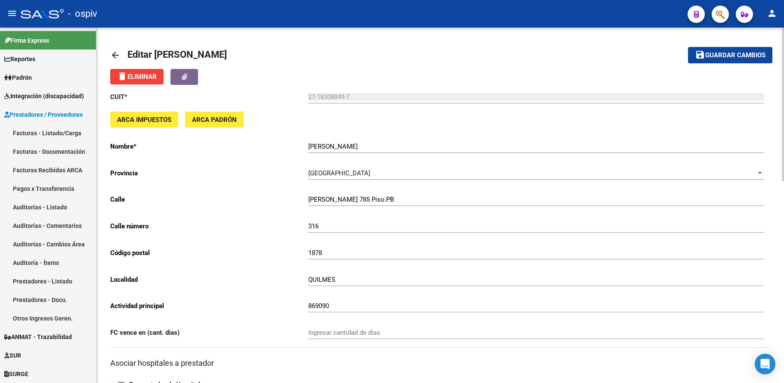
click at [728, 48] on button "save Guardar cambios" at bounding box center [730, 55] width 84 height 16
drag, startPoint x: 387, startPoint y: 144, endPoint x: 332, endPoint y: 146, distance: 54.8
click at [289, 143] on app-form-text-field "Nombre * RIOS LILIANA ALEJANDRA Ingresar el nombre" at bounding box center [437, 147] width 654 height 8
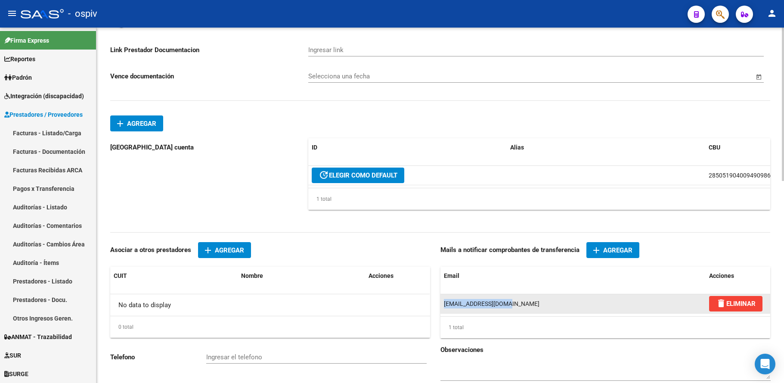
drag, startPoint x: 511, startPoint y: 304, endPoint x: 441, endPoint y: 307, distance: 69.9
click at [441, 307] on datatable-body-cell "[EMAIL_ADDRESS][DOMAIN_NAME]" at bounding box center [573, 303] width 265 height 19
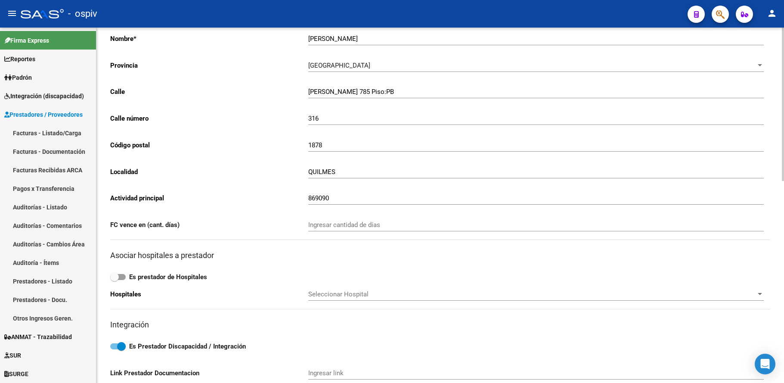
scroll to position [0, 0]
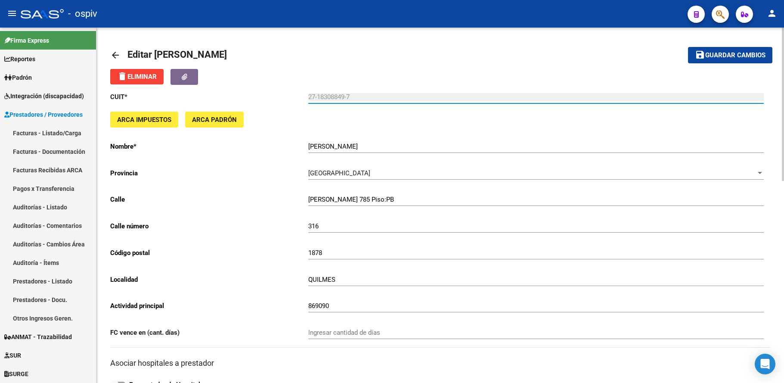
drag, startPoint x: 360, startPoint y: 94, endPoint x: 300, endPoint y: 96, distance: 59.9
click at [300, 96] on app-form-text-field "CUIT * 27-18308849-7 Ingresar cuit" at bounding box center [437, 97] width 654 height 8
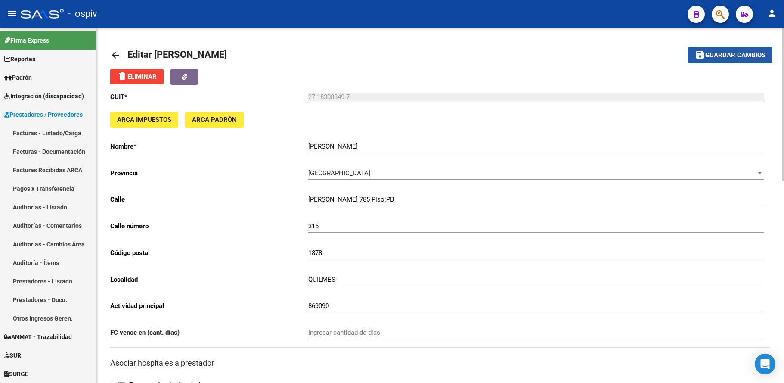
click at [742, 50] on button "save Guardar cambios" at bounding box center [730, 55] width 84 height 16
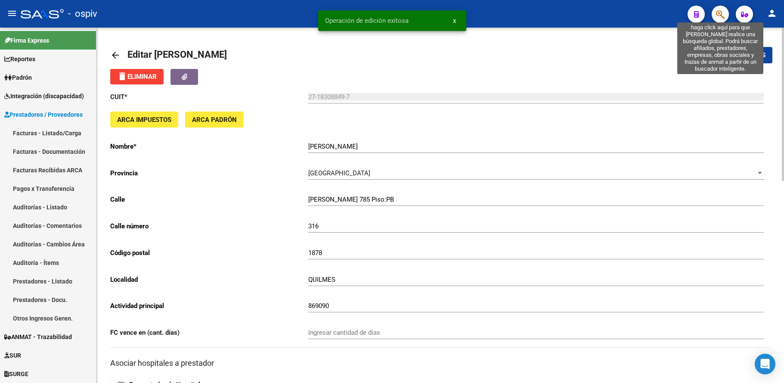
click at [717, 15] on icon "button" at bounding box center [720, 14] width 9 height 10
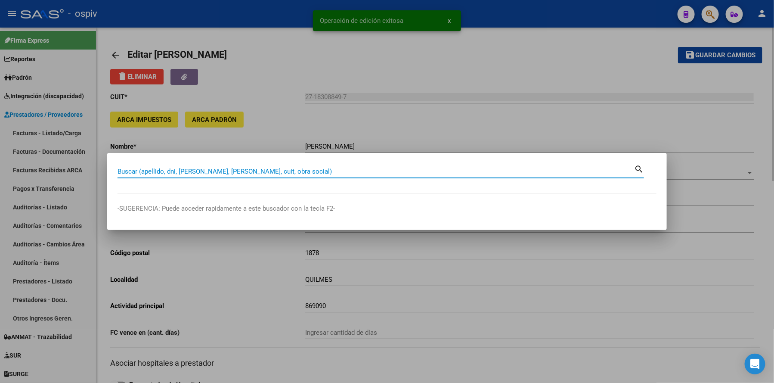
click at [223, 171] on input "Buscar (apellido, dni, [PERSON_NAME], [PERSON_NAME], cuit, obra social)" at bounding box center [376, 172] width 517 height 8
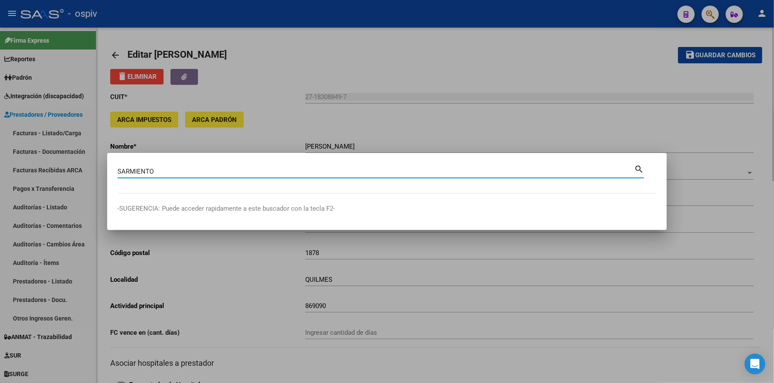
type input "SARMIENTO"
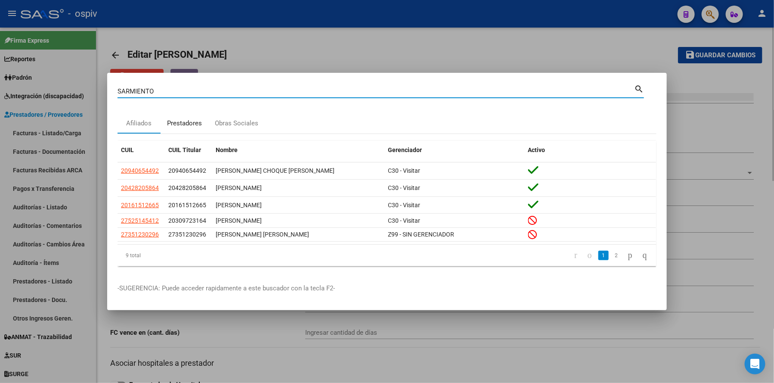
click at [185, 123] on div "Prestadores" at bounding box center [184, 123] width 35 height 10
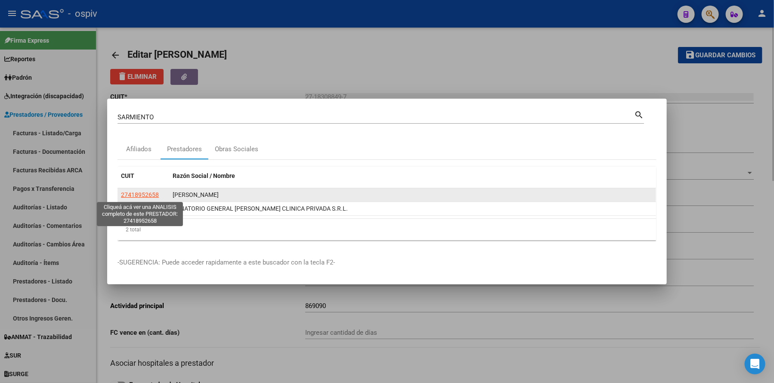
click at [144, 191] on span "27418952658" at bounding box center [140, 194] width 38 height 7
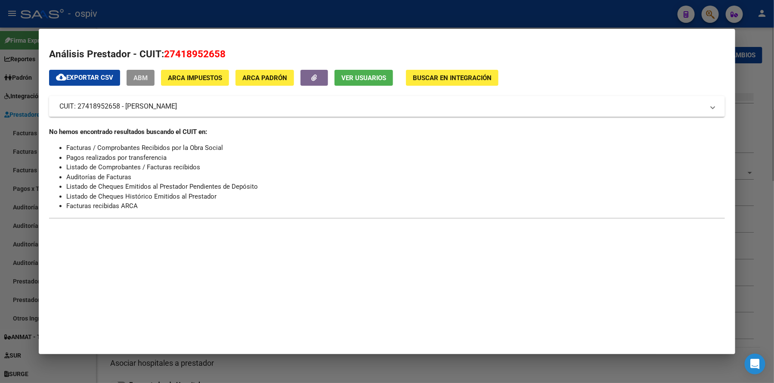
click at [142, 74] on span "ABM" at bounding box center [140, 78] width 14 height 8
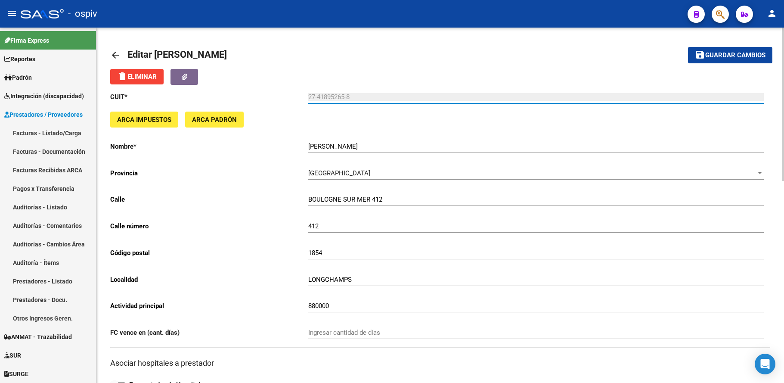
drag, startPoint x: 357, startPoint y: 96, endPoint x: 294, endPoint y: 101, distance: 63.1
click at [294, 101] on app-form-text-field "CUIT * 27-41895265-8 Ingresar cuit" at bounding box center [437, 97] width 654 height 8
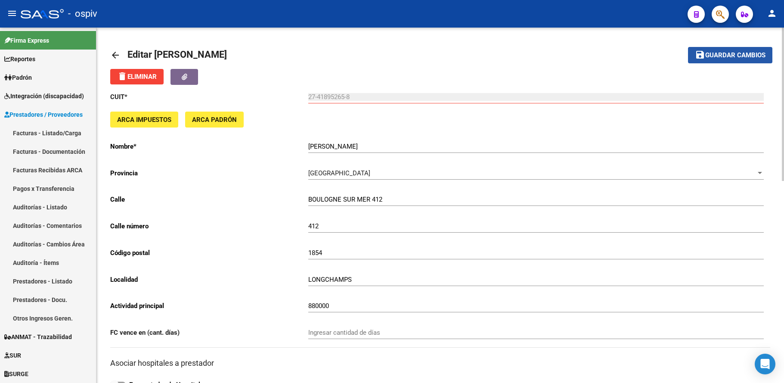
click at [752, 58] on span "Guardar cambios" at bounding box center [735, 56] width 60 height 8
drag, startPoint x: 738, startPoint y: 58, endPoint x: 475, endPoint y: 130, distance: 272.5
click at [738, 58] on span "Guardar cambios" at bounding box center [735, 56] width 60 height 8
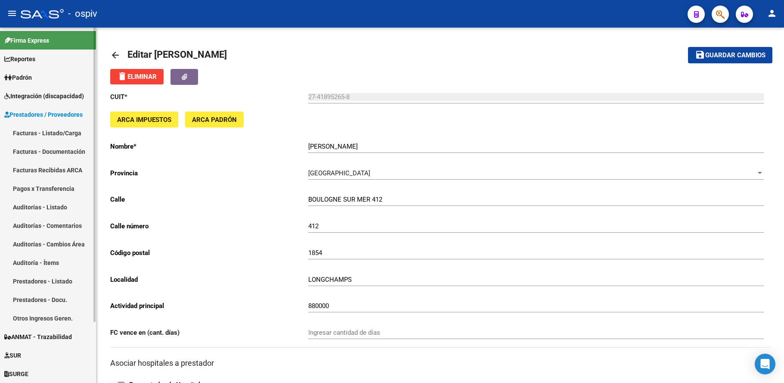
click at [27, 92] on span "Integración (discapacidad)" at bounding box center [44, 95] width 80 height 9
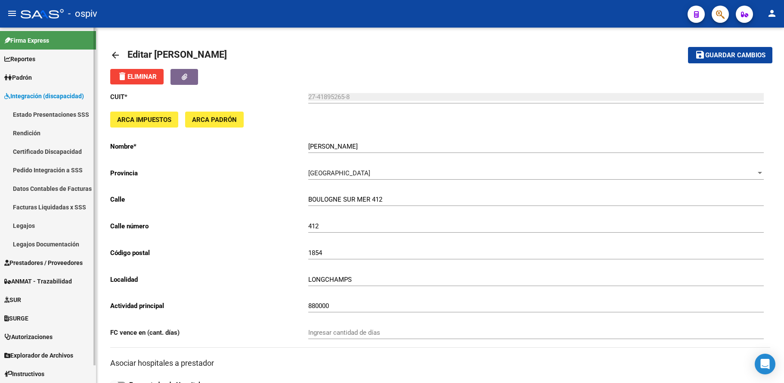
click at [31, 224] on link "Legajos" at bounding box center [48, 225] width 96 height 19
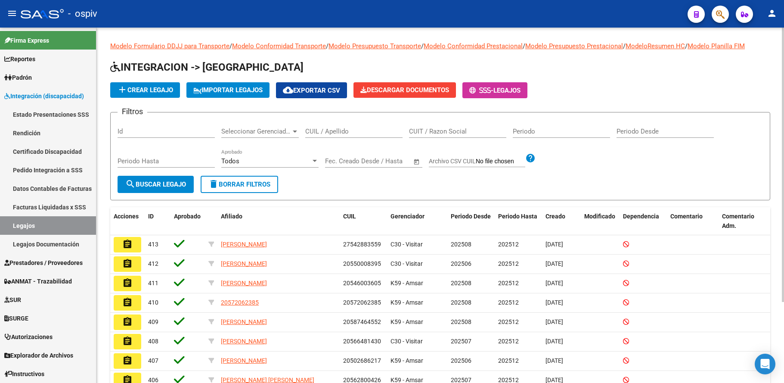
click at [326, 133] on input "CUIL / Apellido" at bounding box center [353, 131] width 97 height 8
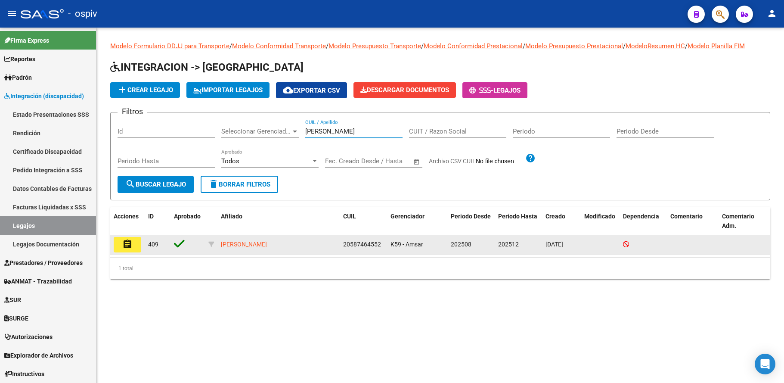
type input "FERNANDEZ"
click at [130, 246] on mat-icon "assignment" at bounding box center [127, 244] width 10 height 10
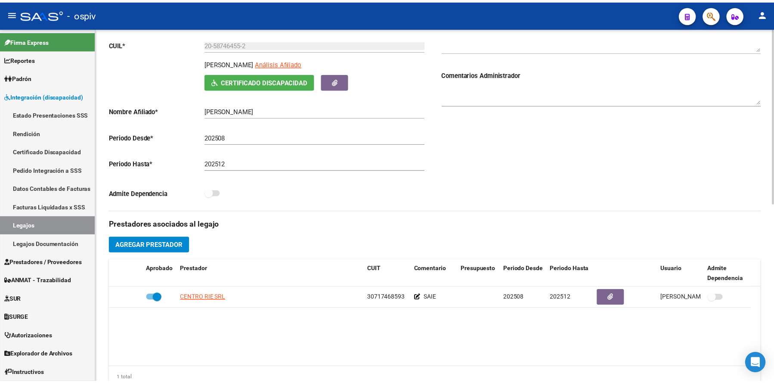
scroll to position [215, 0]
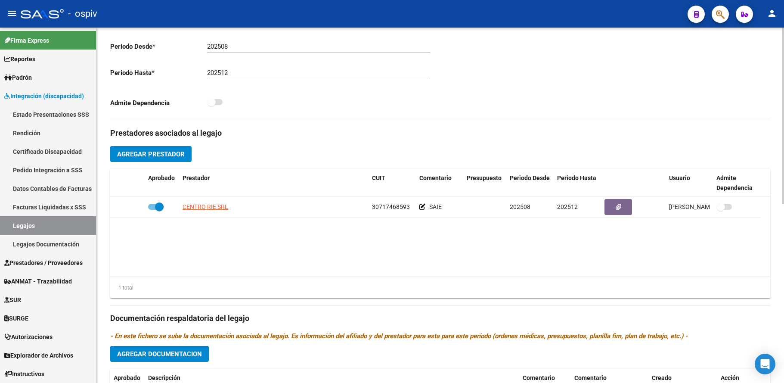
click at [164, 152] on span "Agregar Prestador" at bounding box center [151, 154] width 68 height 8
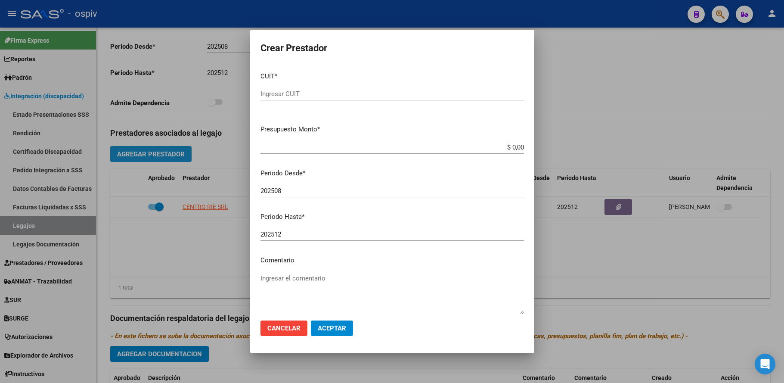
scroll to position [225, 0]
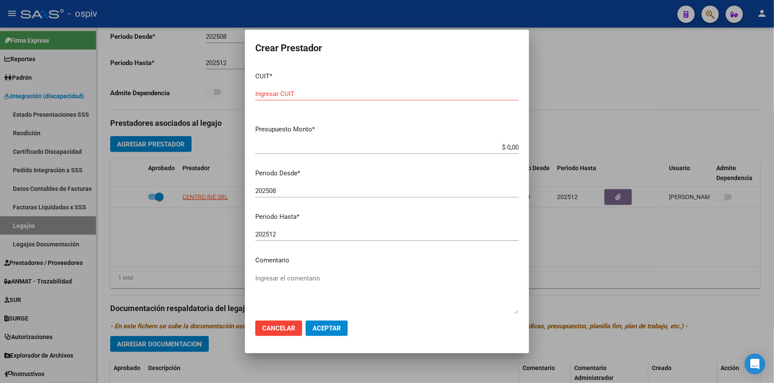
click at [604, 10] on div at bounding box center [387, 191] width 774 height 383
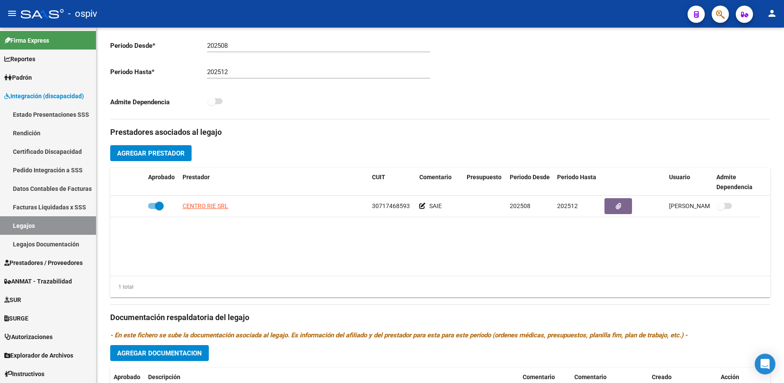
click at [717, 9] on icon "button" at bounding box center [720, 14] width 9 height 10
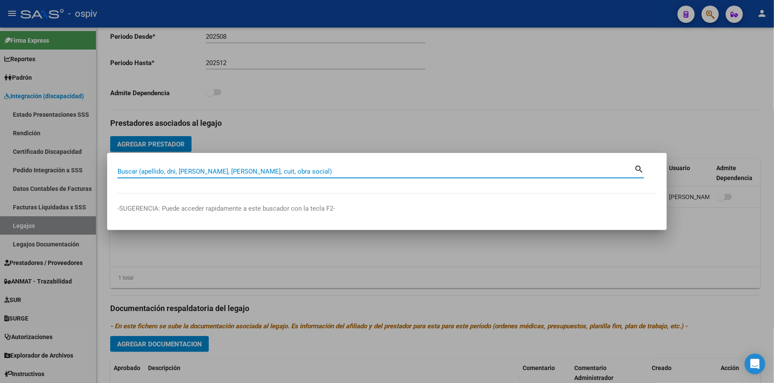
click at [260, 171] on input "Buscar (apellido, dni, [PERSON_NAME], [PERSON_NAME], cuit, obra social)" at bounding box center [376, 172] width 517 height 8
type input "SARMIENTO"
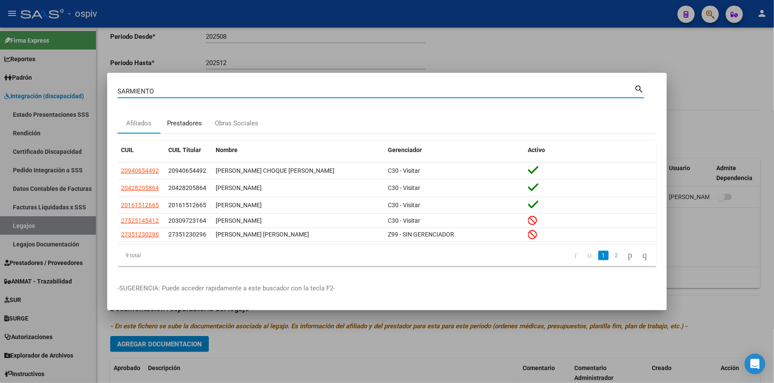
click at [183, 127] on div "Prestadores" at bounding box center [184, 123] width 35 height 10
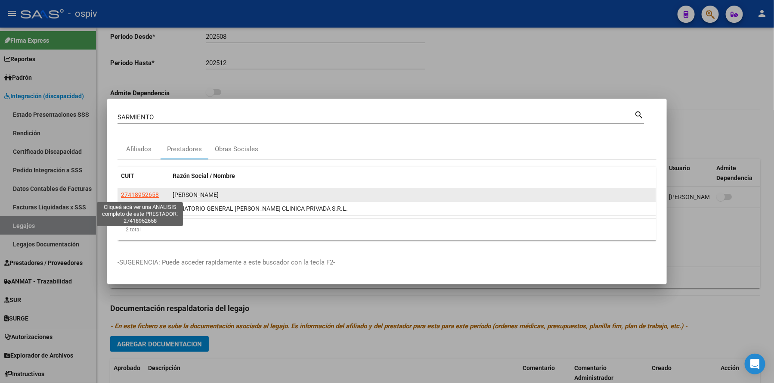
click at [144, 197] on span "27418952658" at bounding box center [140, 194] width 38 height 7
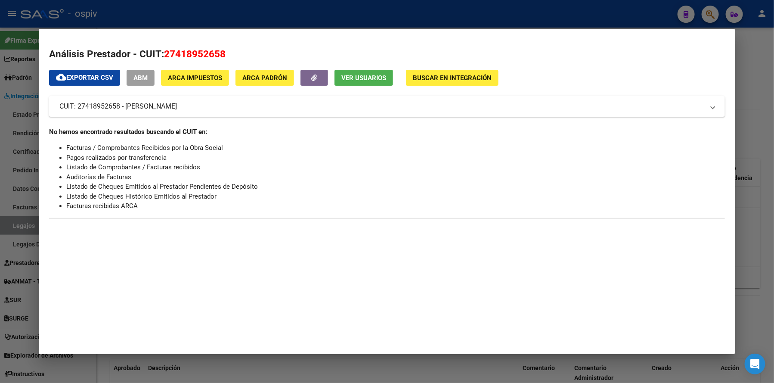
drag, startPoint x: 224, startPoint y: 53, endPoint x: 161, endPoint y: 57, distance: 63.0
click at [161, 57] on h2 "Análisis Prestador - CUIT: 27418952658" at bounding box center [387, 54] width 676 height 15
copy span "27418952658"
click at [278, 12] on div at bounding box center [387, 191] width 774 height 383
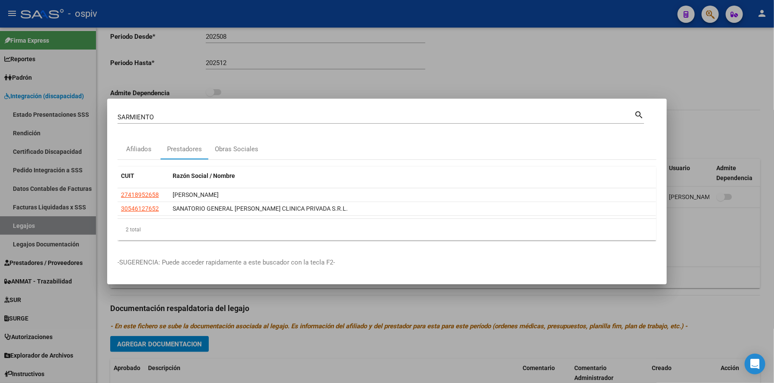
click at [339, 9] on div at bounding box center [387, 191] width 774 height 383
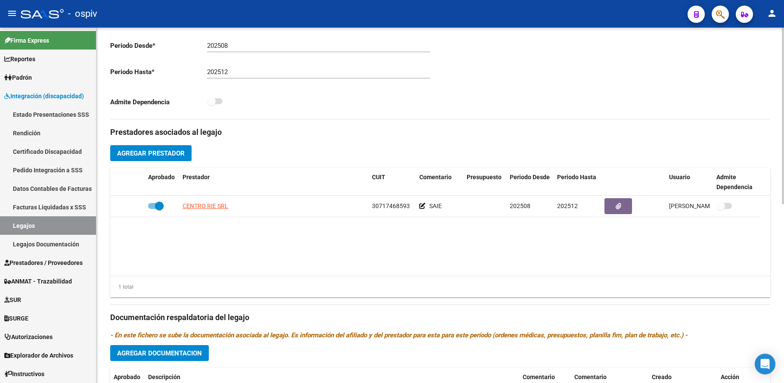
click at [165, 157] on span "Agregar Prestador" at bounding box center [151, 153] width 68 height 8
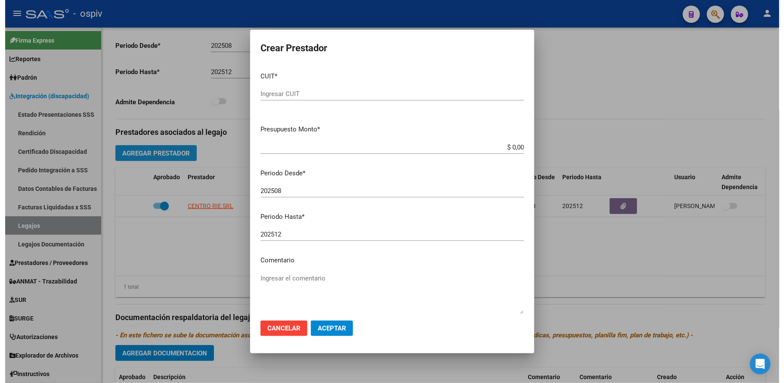
scroll to position [225, 0]
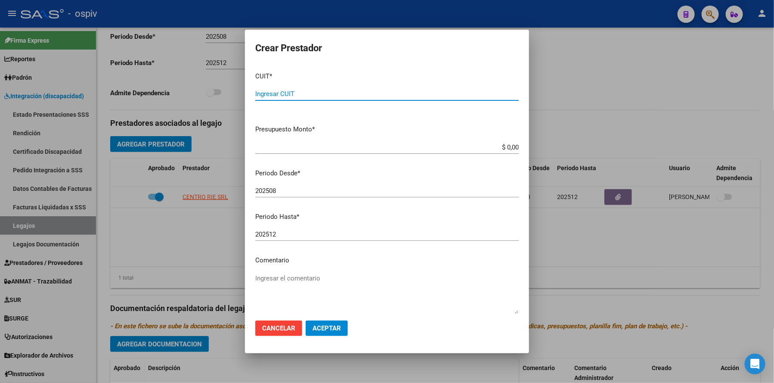
click at [320, 93] on input "Ingresar CUIT" at bounding box center [387, 94] width 264 height 8
paste input "27-41895265-8"
type input "27-41895265-8"
click at [316, 279] on textarea "Ingresar el comentario" at bounding box center [387, 293] width 264 height 40
type textarea "TO"
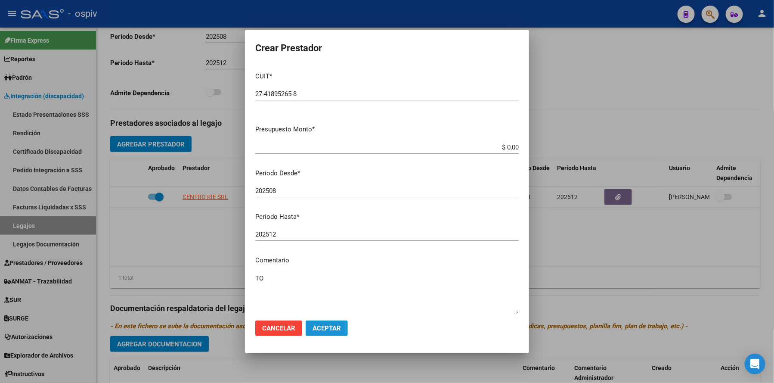
click at [330, 333] on button "Aceptar" at bounding box center [327, 328] width 42 height 16
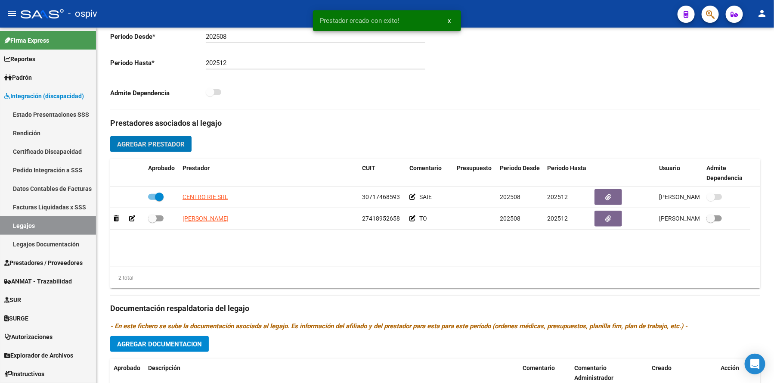
scroll to position [216, 0]
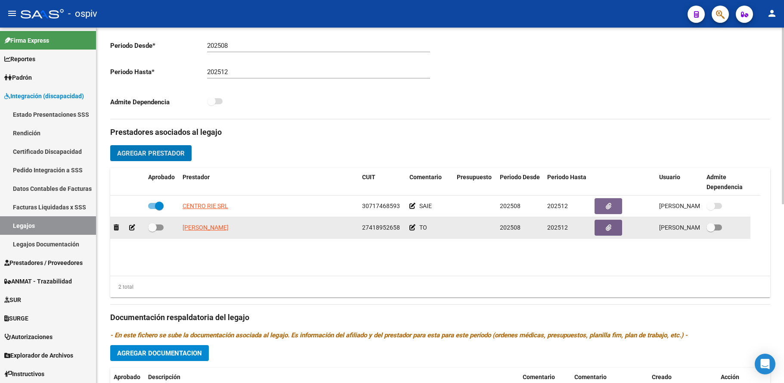
click at [158, 227] on span at bounding box center [156, 227] width 16 height 6
click at [152, 230] on input "checkbox" at bounding box center [152, 230] width 0 height 0
checkbox input "true"
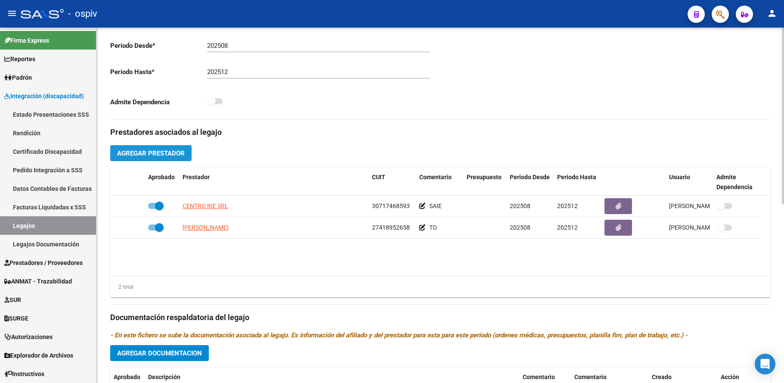
click at [169, 155] on span "Agregar Prestador" at bounding box center [151, 153] width 68 height 8
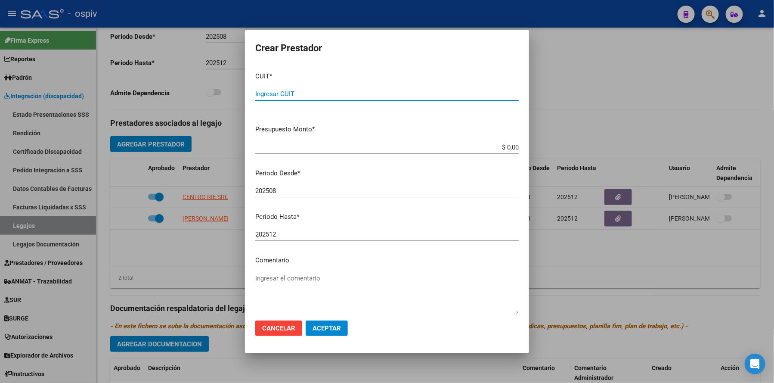
click at [287, 92] on input "Ingresar CUIT" at bounding box center [387, 94] width 264 height 8
type input "27-17137412-5"
click at [309, 286] on textarea "Ingresar el comentario" at bounding box center [387, 293] width 264 height 40
type textarea "FONO"
click at [329, 330] on span "Aceptar" at bounding box center [327, 328] width 28 height 8
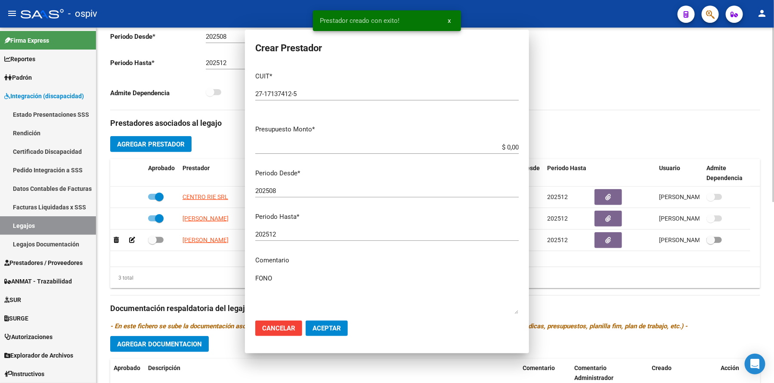
scroll to position [216, 0]
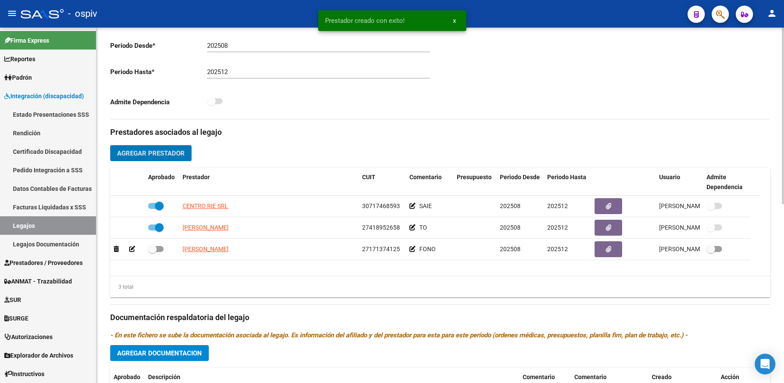
click at [155, 152] on span "Agregar Prestador" at bounding box center [151, 153] width 68 height 8
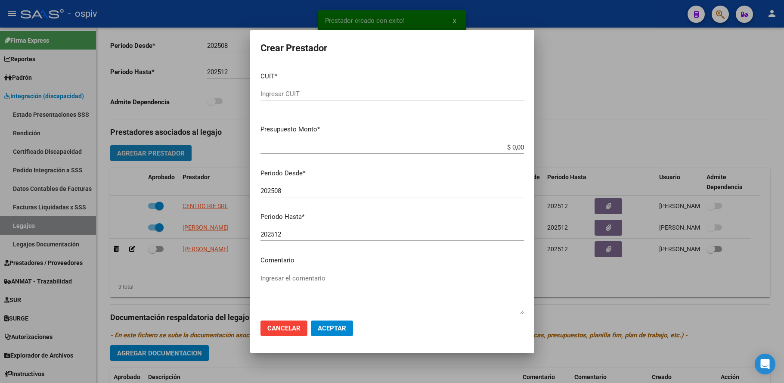
scroll to position [225, 0]
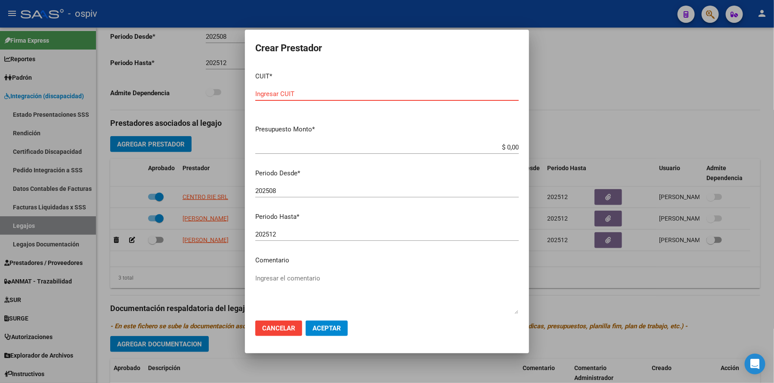
click at [307, 92] on input "Ingresar CUIT" at bounding box center [387, 94] width 264 height 8
paste input "27-36989077-3"
type input "27-36989077-3"
click at [331, 329] on span "Aceptar" at bounding box center [327, 328] width 28 height 8
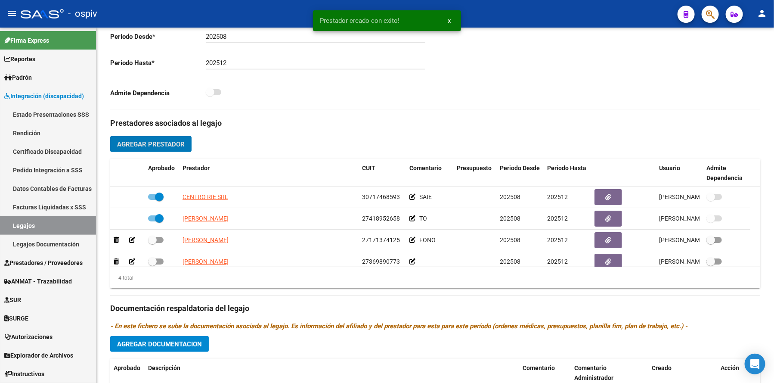
scroll to position [216, 0]
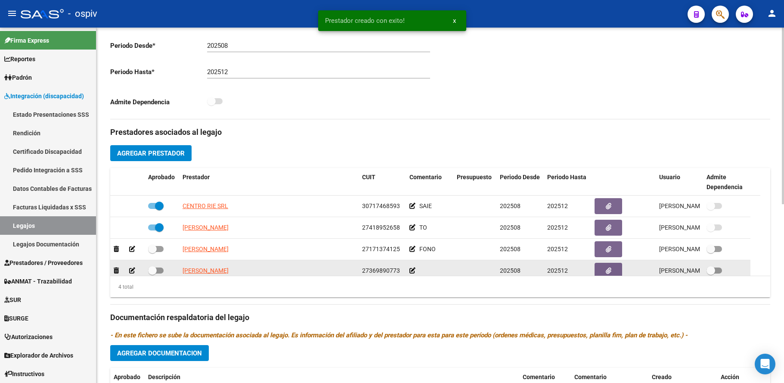
click at [411, 273] on icon at bounding box center [413, 270] width 6 height 6
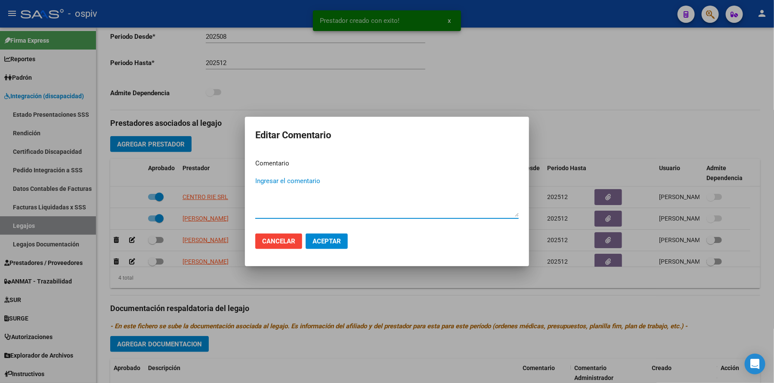
click at [304, 212] on textarea "Ingresar el comentario" at bounding box center [387, 196] width 264 height 40
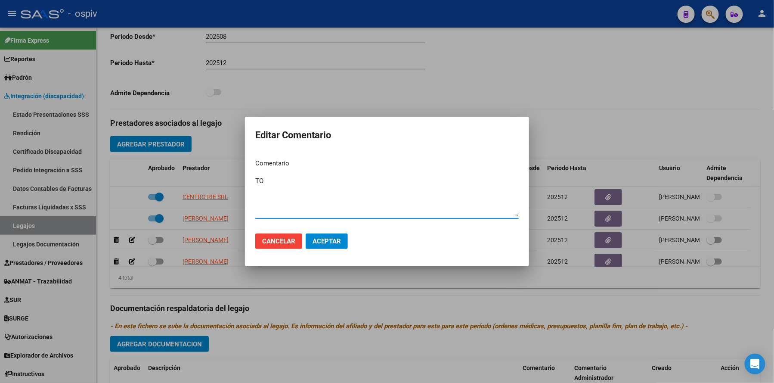
type textarea "TO"
click at [330, 237] on span "Aceptar" at bounding box center [327, 241] width 28 height 8
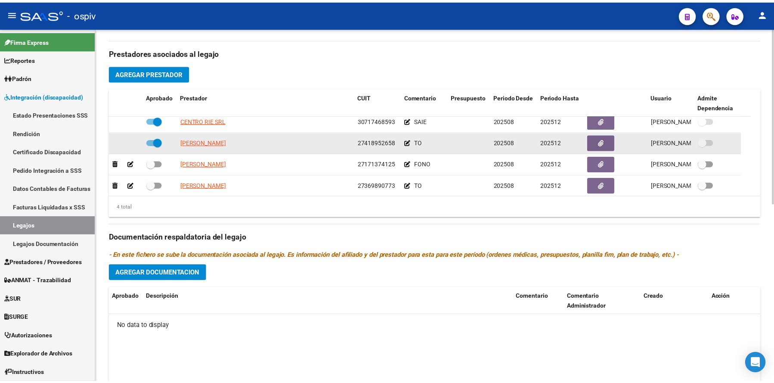
scroll to position [323, 0]
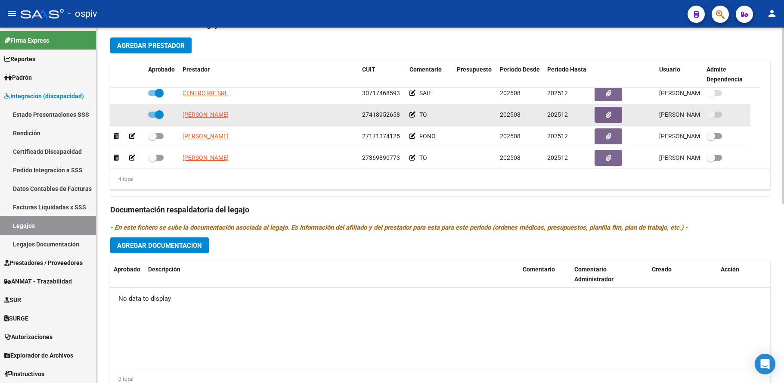
click at [408, 119] on datatable-body-cell "TO" at bounding box center [429, 114] width 47 height 21
click at [411, 118] on icon at bounding box center [413, 115] width 6 height 6
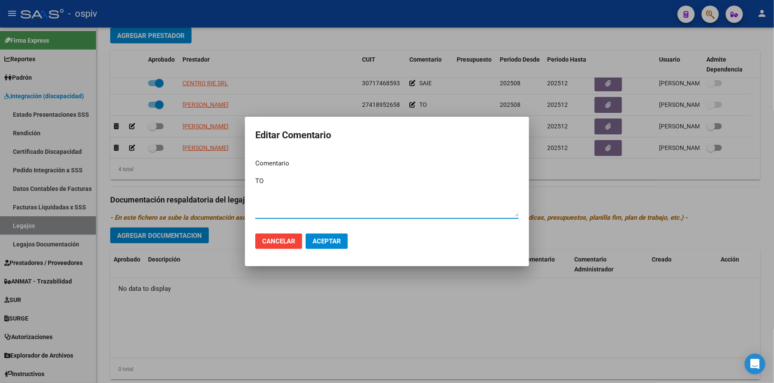
click at [280, 216] on textarea "TO" at bounding box center [387, 196] width 264 height 40
type textarea "T"
type textarea "PSP"
click at [338, 238] on span "Aceptar" at bounding box center [327, 241] width 28 height 8
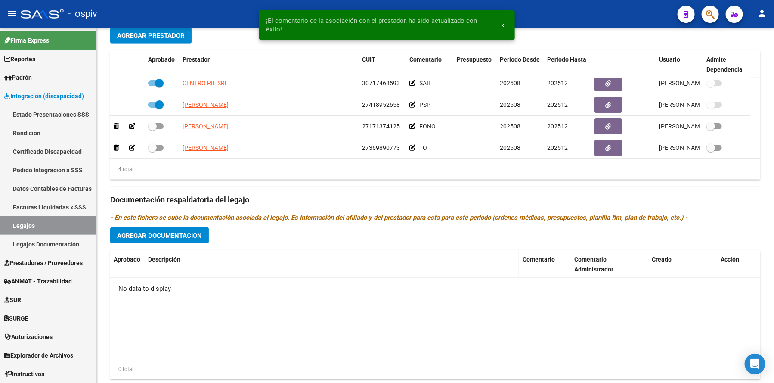
scroll to position [323, 0]
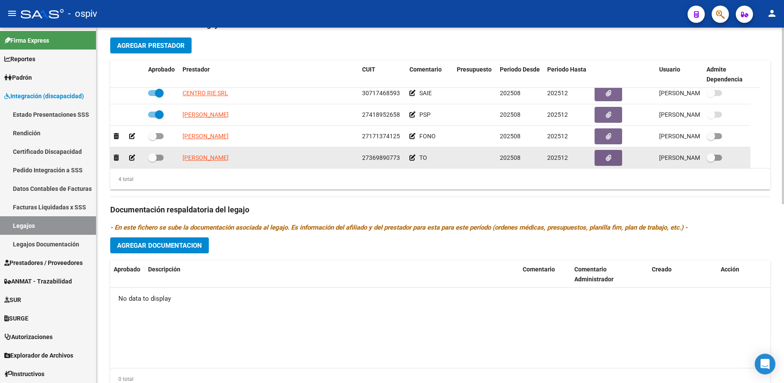
click at [156, 158] on span at bounding box center [152, 157] width 9 height 9
click at [152, 161] on input "checkbox" at bounding box center [152, 161] width 0 height 0
checkbox input "true"
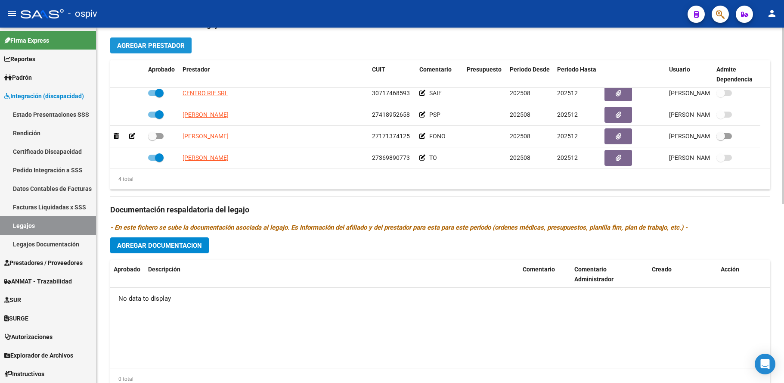
click at [161, 47] on span "Agregar Prestador" at bounding box center [151, 46] width 68 height 8
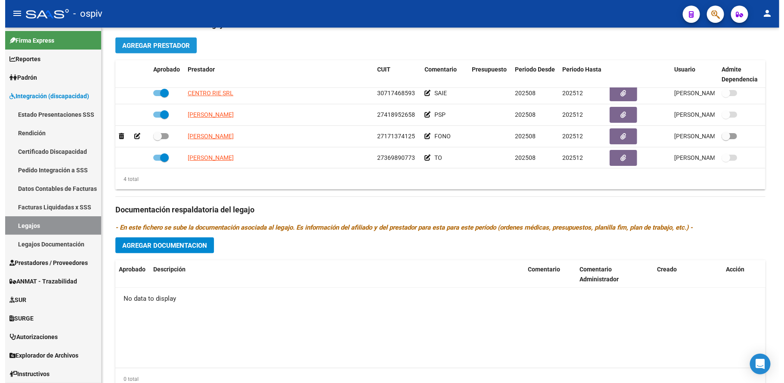
scroll to position [333, 0]
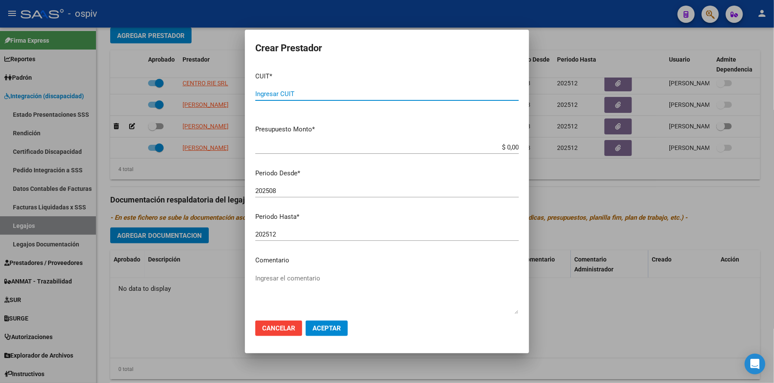
click at [298, 93] on input "Ingresar CUIT" at bounding box center [387, 94] width 264 height 8
type input "27-30424977-9"
click at [316, 283] on textarea "Ingresar el comentario" at bounding box center [387, 293] width 264 height 40
type textarea "PS"
click at [329, 331] on span "Aceptar" at bounding box center [327, 328] width 28 height 8
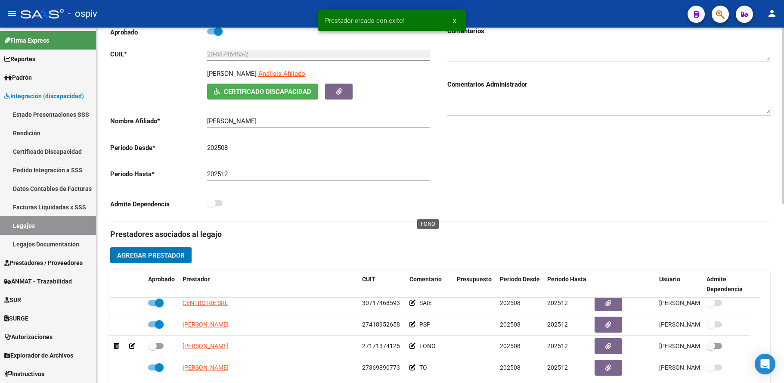
scroll to position [0, 0]
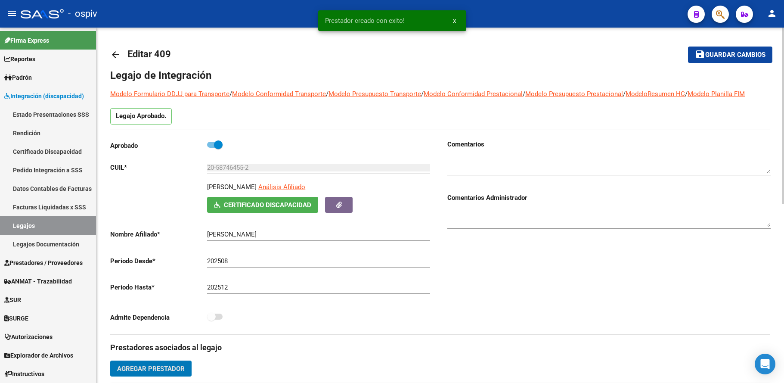
click at [741, 54] on span "Guardar cambios" at bounding box center [735, 55] width 60 height 8
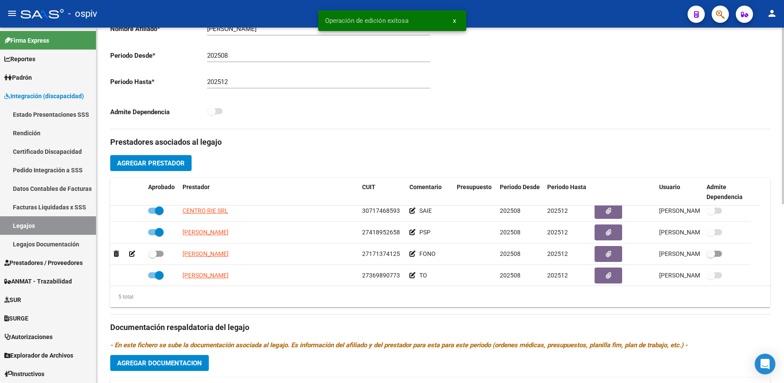
scroll to position [323, 0]
